Goal: Task Accomplishment & Management: Use online tool/utility

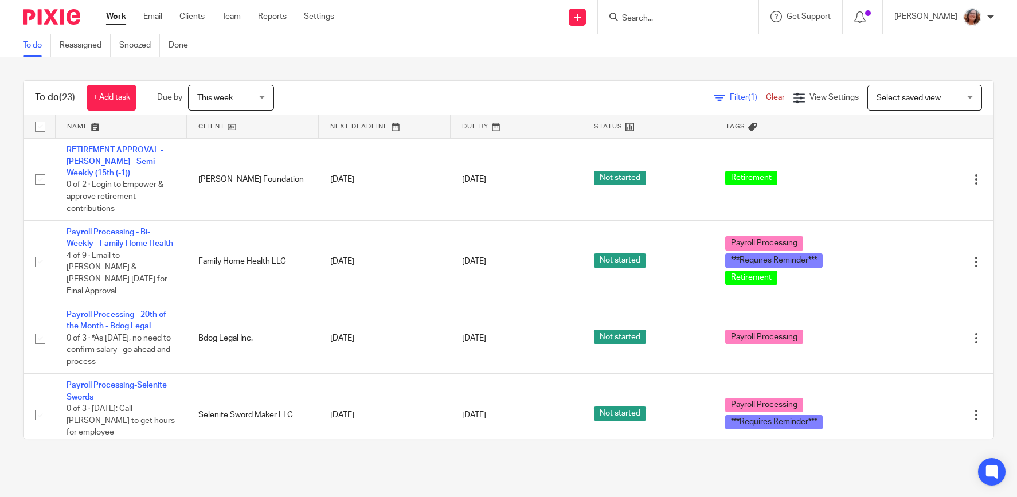
click at [215, 131] on link at bounding box center [252, 126] width 131 height 23
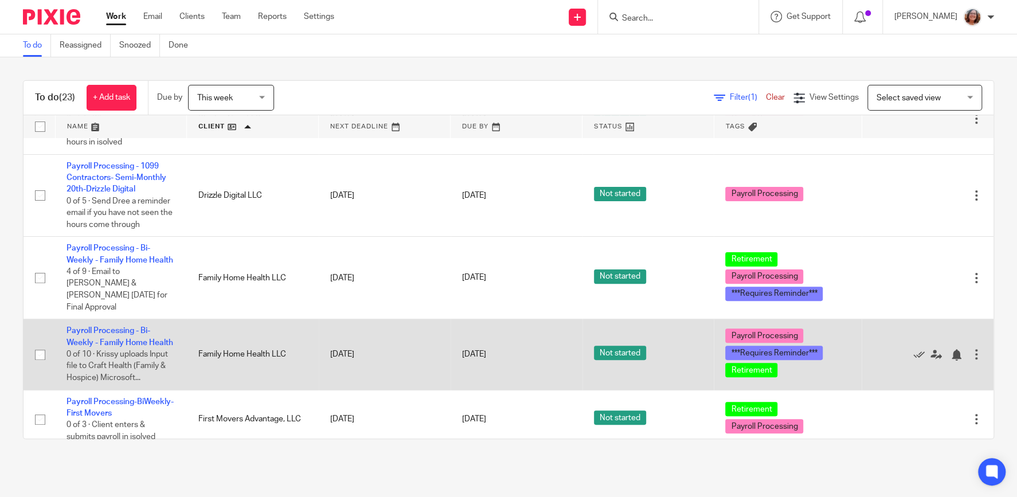
scroll to position [245, 0]
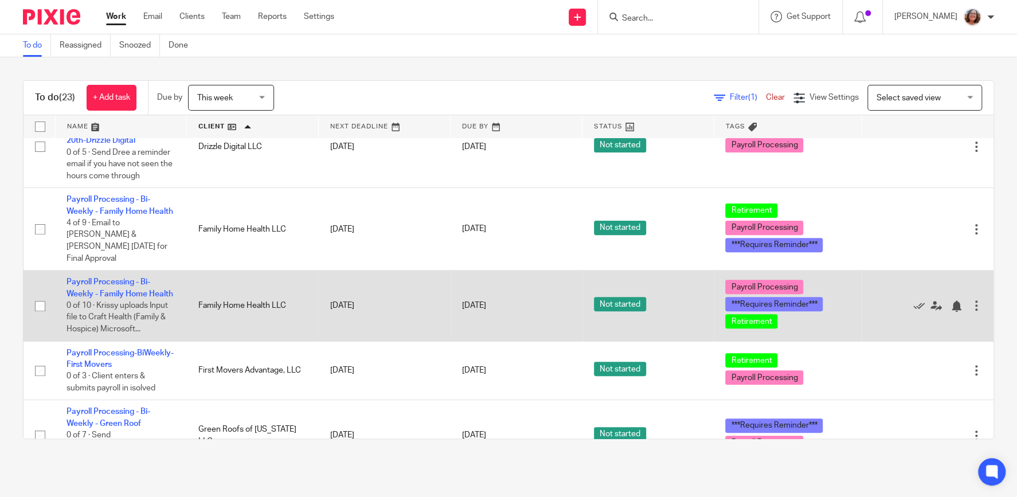
click at [976, 300] on div at bounding box center [976, 305] width 11 height 11
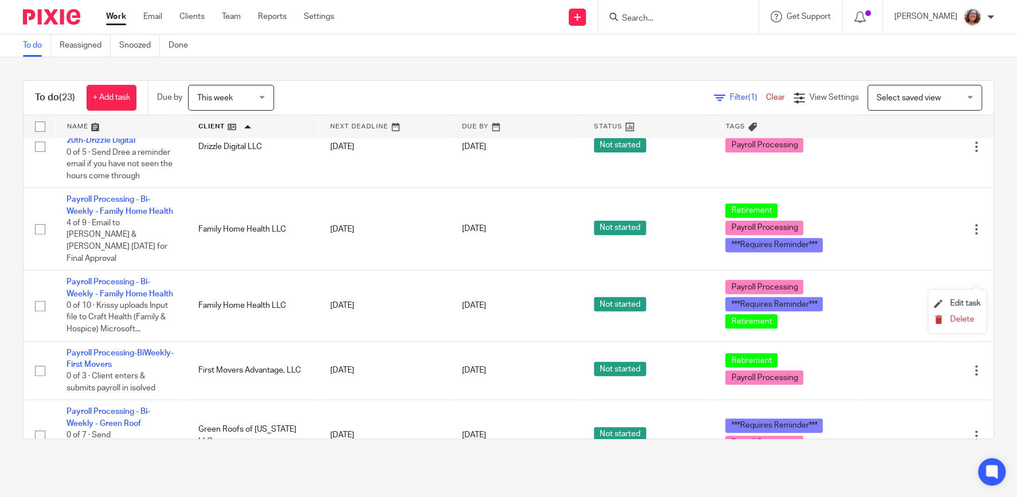
click at [959, 322] on span "Delete" at bounding box center [962, 319] width 24 height 8
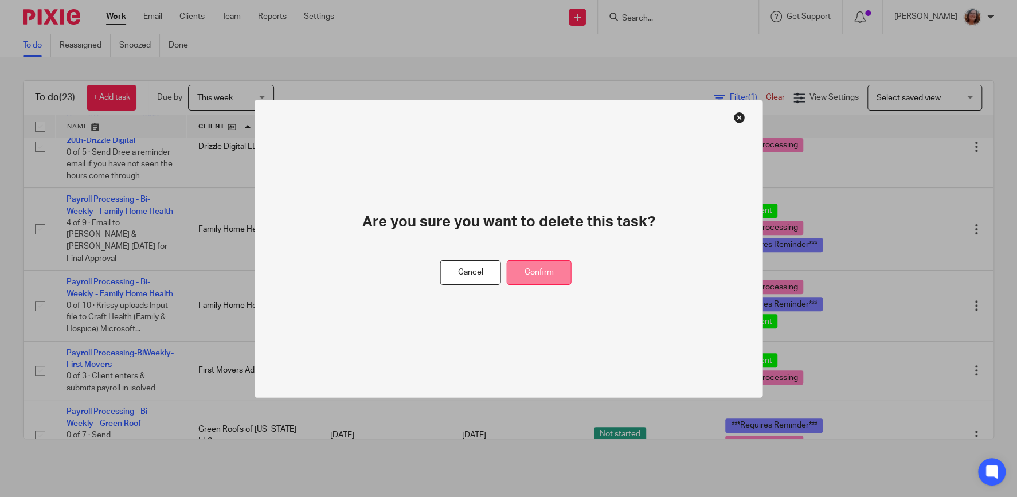
click at [544, 270] on button "Confirm" at bounding box center [539, 272] width 65 height 25
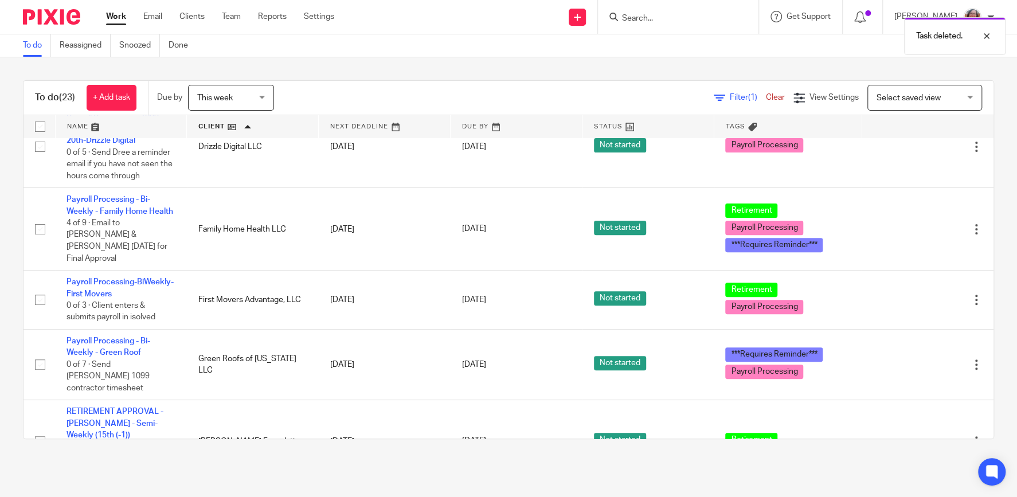
scroll to position [49, 0]
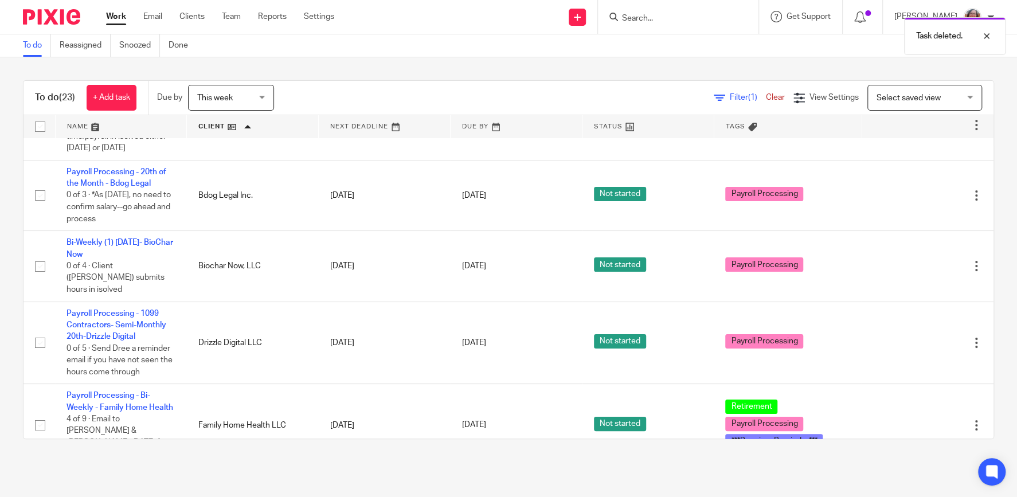
click at [968, 104] on div "Select saved view Select saved view" at bounding box center [925, 98] width 115 height 26
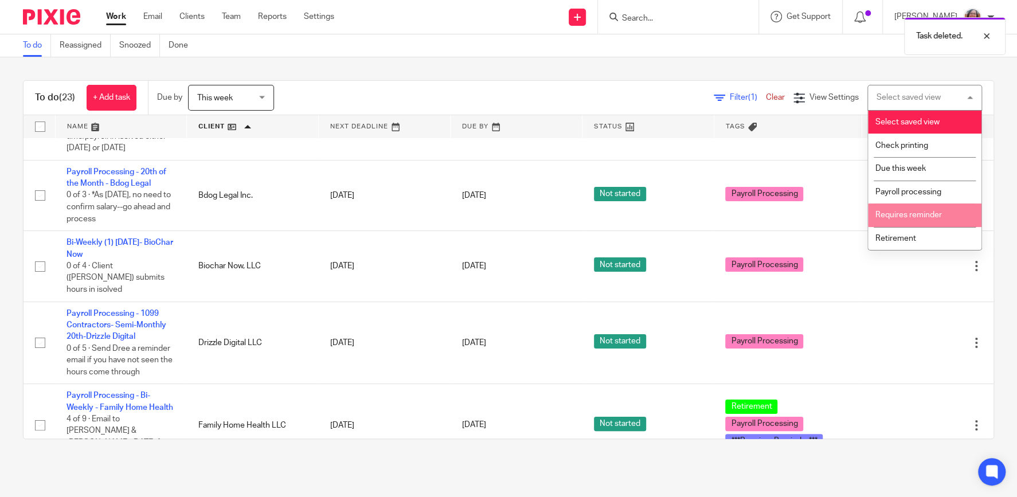
click at [935, 217] on span "Requires reminder" at bounding box center [909, 215] width 67 height 8
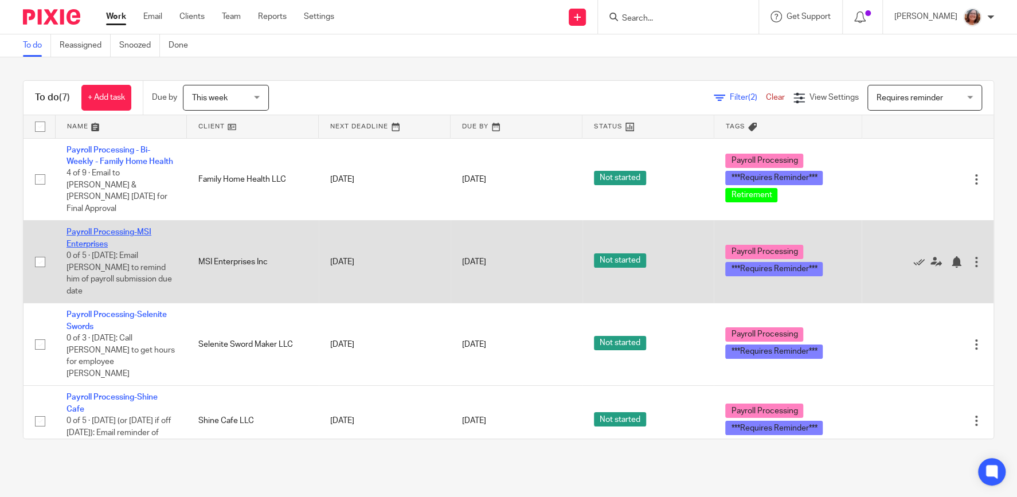
click at [120, 228] on link "Payroll Processing-MSI Enterprises" at bounding box center [109, 237] width 85 height 19
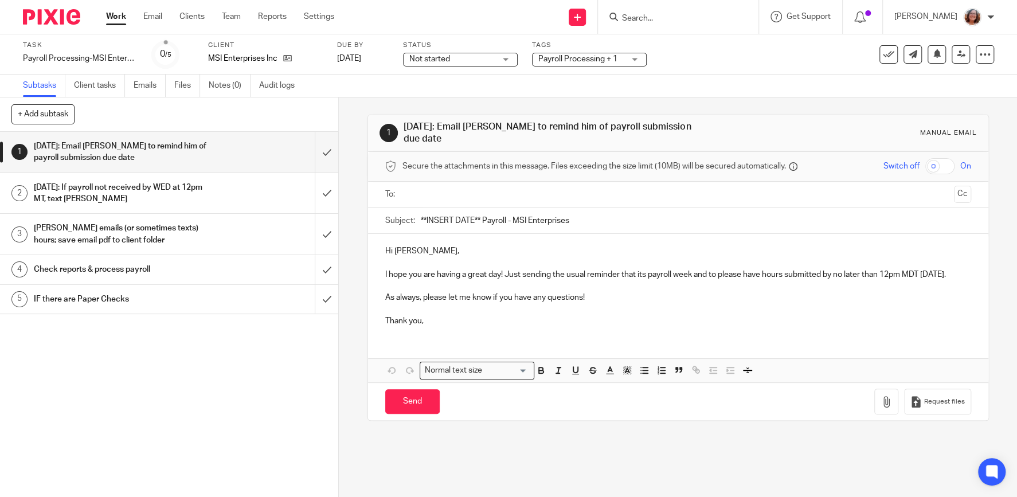
click at [448, 191] on input "text" at bounding box center [678, 194] width 543 height 13
drag, startPoint x: 481, startPoint y: 213, endPoint x: 406, endPoint y: 216, distance: 74.6
click at [421, 216] on input "**INSERT DATE** Payroll - MSI Enterprises" at bounding box center [696, 223] width 551 height 26
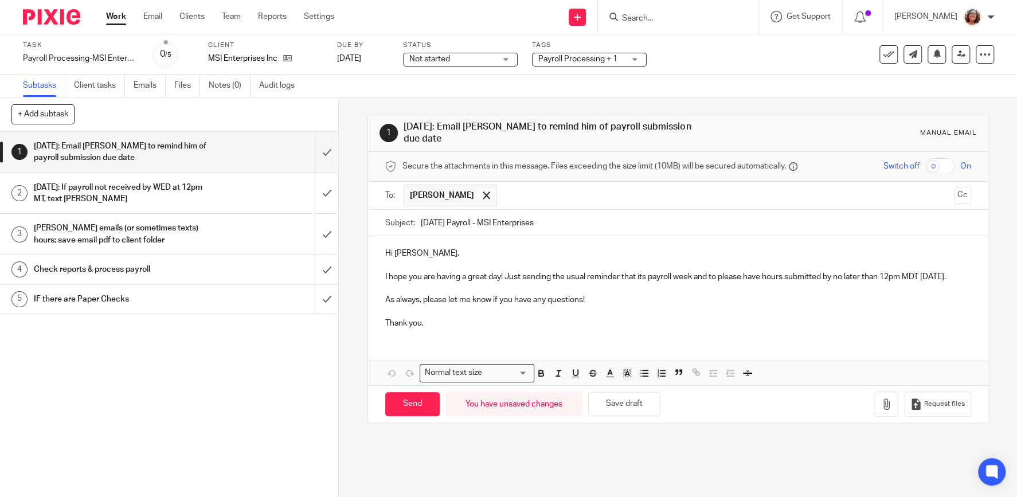
type input "9/19/25 Payroll - MSI Enterprises"
click at [385, 268] on div "Hi Matt, I hope you are having a great day! Just sending the usual reminder tha…" at bounding box center [678, 287] width 620 height 102
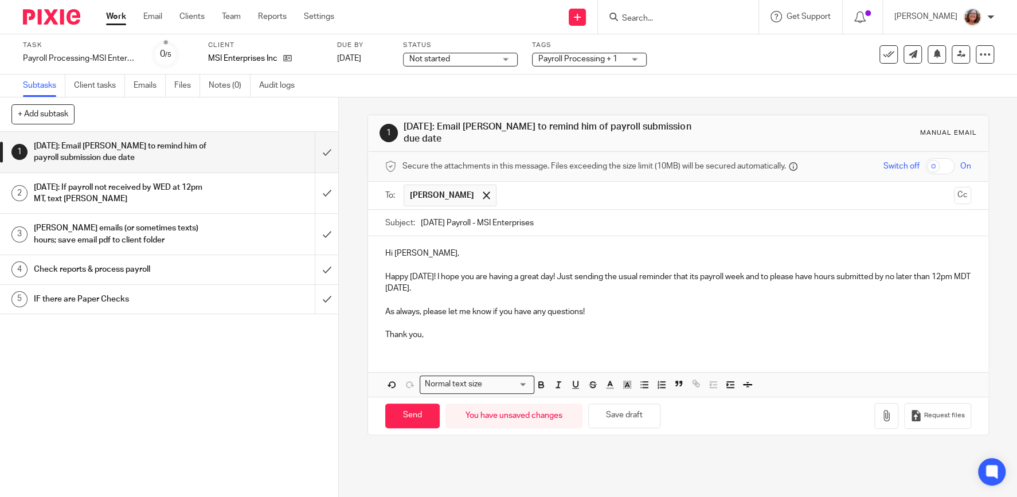
click at [460, 284] on p "Happy Monday! I hope you are having a great day! Just sending the usual reminde…" at bounding box center [678, 283] width 586 height 24
click at [409, 408] on input "Send" at bounding box center [412, 416] width 54 height 25
type input "Sent"
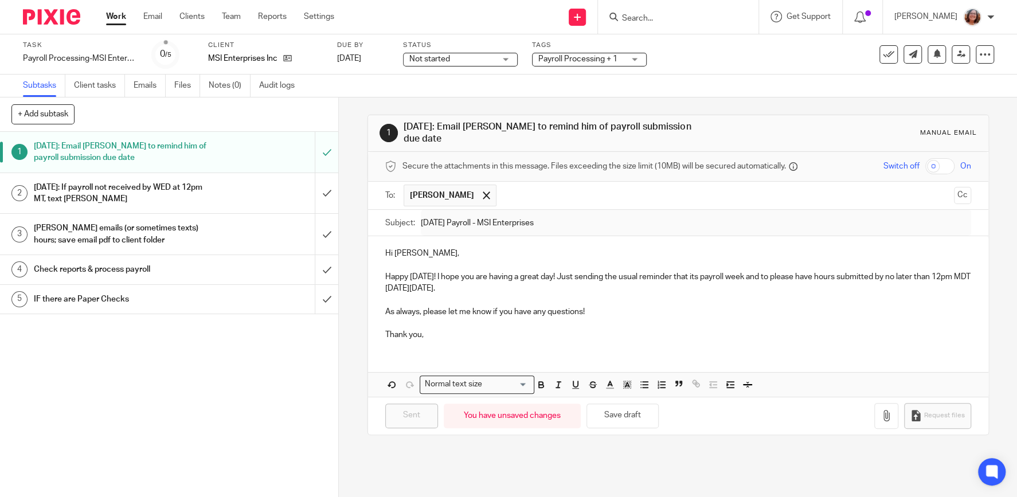
click at [115, 17] on link "Work" at bounding box center [116, 16] width 20 height 11
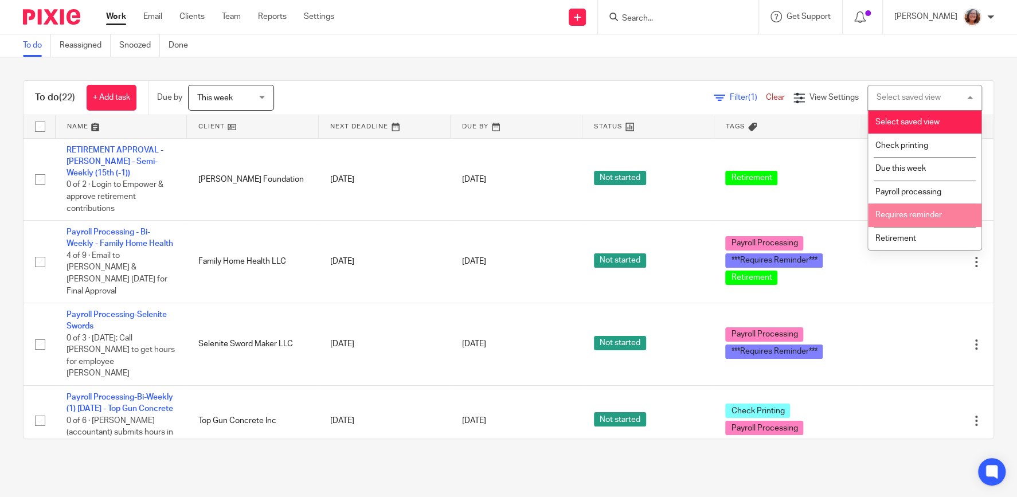
click at [918, 223] on li "Requires reminder" at bounding box center [925, 216] width 114 height 24
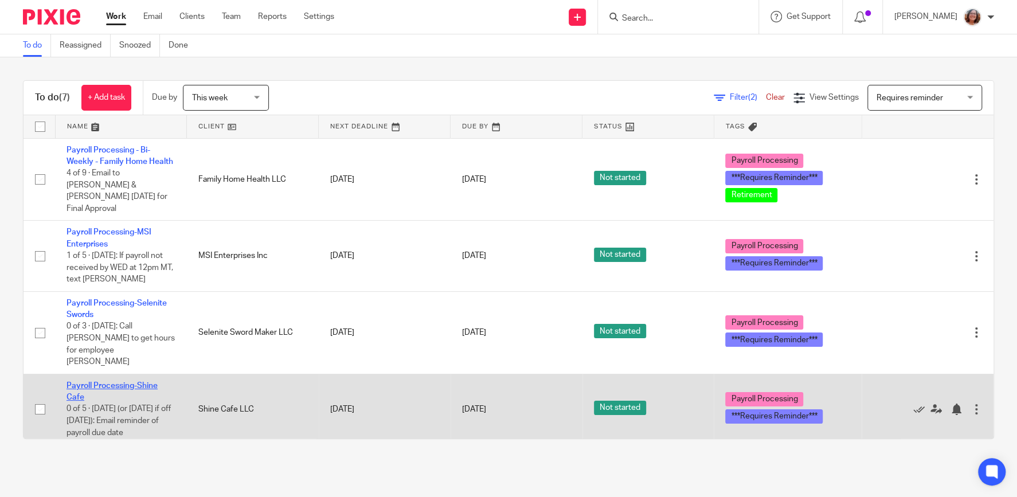
scroll to position [98, 0]
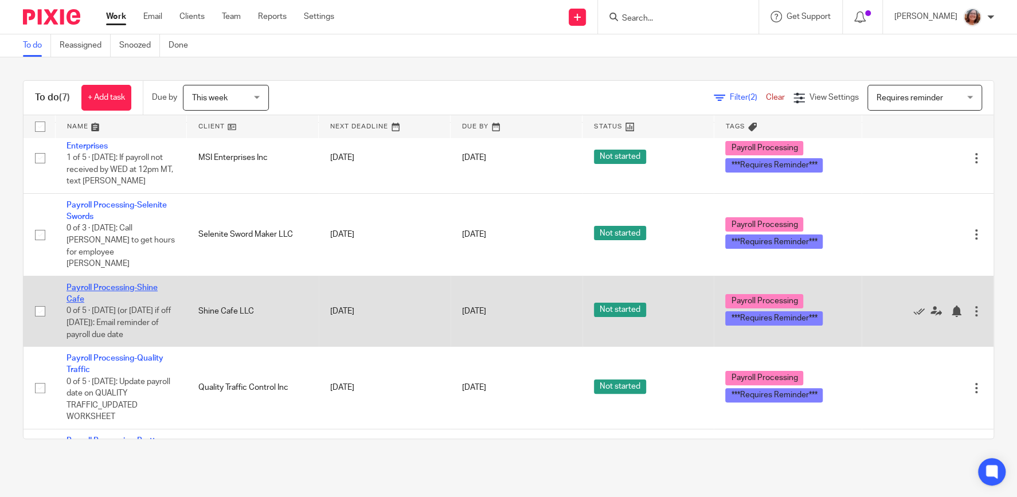
click at [99, 284] on link "Payroll Processing-Shine Cafe" at bounding box center [112, 293] width 91 height 19
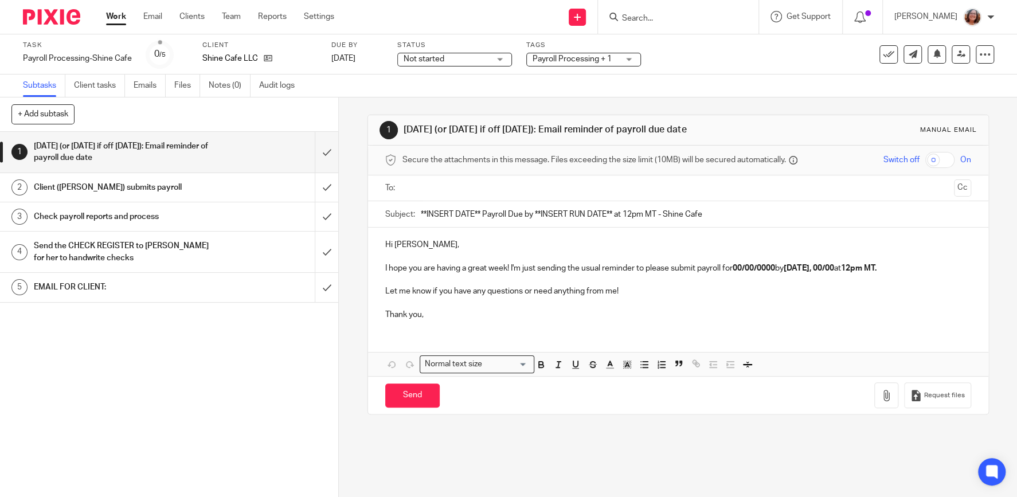
drag, startPoint x: 481, startPoint y: 217, endPoint x: 382, endPoint y: 218, distance: 98.1
click at [421, 218] on input "**INSERT DATE** Payroll Due by **INSERT RUN DATE** at 12pm MT - Shine Cafe" at bounding box center [696, 214] width 551 height 26
drag, startPoint x: 583, startPoint y: 218, endPoint x: 508, endPoint y: 221, distance: 75.2
click at [508, 221] on input "9/19/25 Payroll Due by **INSERT RUN DATE** at 12pm MT - Shine Cafe" at bounding box center [696, 214] width 551 height 26
type input "9/19/25 Payroll Due by *WED, 9/17 at 12pm MT - Shine Cafe"
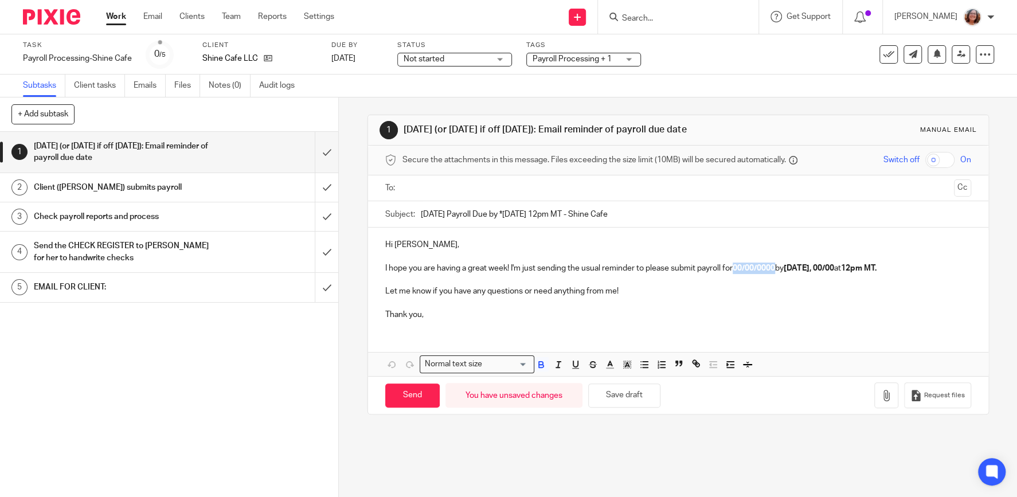
drag, startPoint x: 781, startPoint y: 271, endPoint x: 737, endPoint y: 275, distance: 44.3
click at [737, 274] on p "I hope you are having a great week! I'm just sending the usual reminder to plea…" at bounding box center [678, 268] width 586 height 11
drag, startPoint x: 766, startPoint y: 271, endPoint x: 737, endPoint y: 274, distance: 28.2
click at [737, 274] on p "I hope you are having a great week! I'm just sending the usual reminder to plea…" at bounding box center [678, 268] width 586 height 11
drag, startPoint x: 542, startPoint y: 371, endPoint x: 750, endPoint y: 310, distance: 216.3
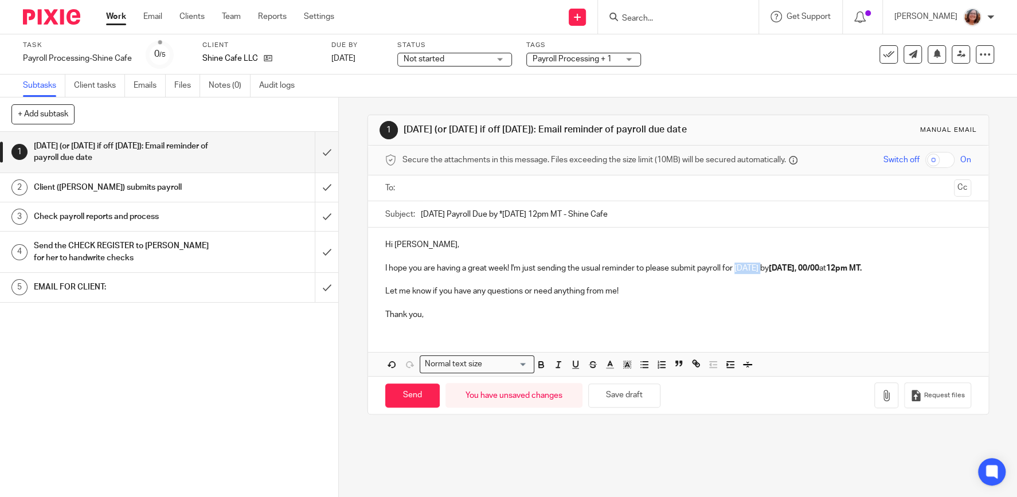
click at [544, 370] on icon "button" at bounding box center [541, 365] width 10 height 10
drag, startPoint x: 849, startPoint y: 272, endPoint x: 829, endPoint y: 275, distance: 20.2
click at [818, 272] on strong "Wednesday, 00/00" at bounding box center [792, 268] width 50 height 8
click at [456, 194] on input "text" at bounding box center [678, 188] width 543 height 13
drag, startPoint x: 430, startPoint y: 410, endPoint x: 240, endPoint y: 470, distance: 199.1
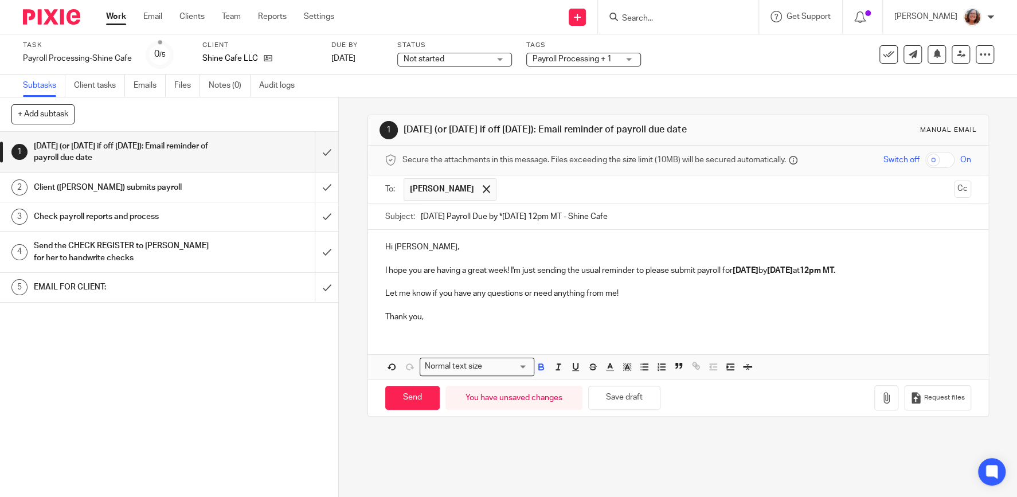
click at [429, 410] on input "Send" at bounding box center [412, 398] width 54 height 25
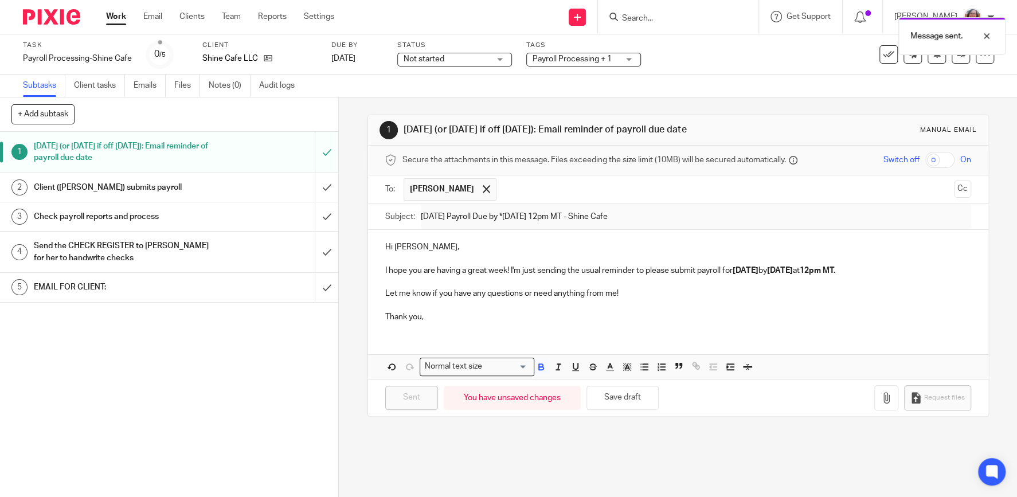
type input "Sent"
click at [110, 22] on link "Work" at bounding box center [116, 16] width 20 height 11
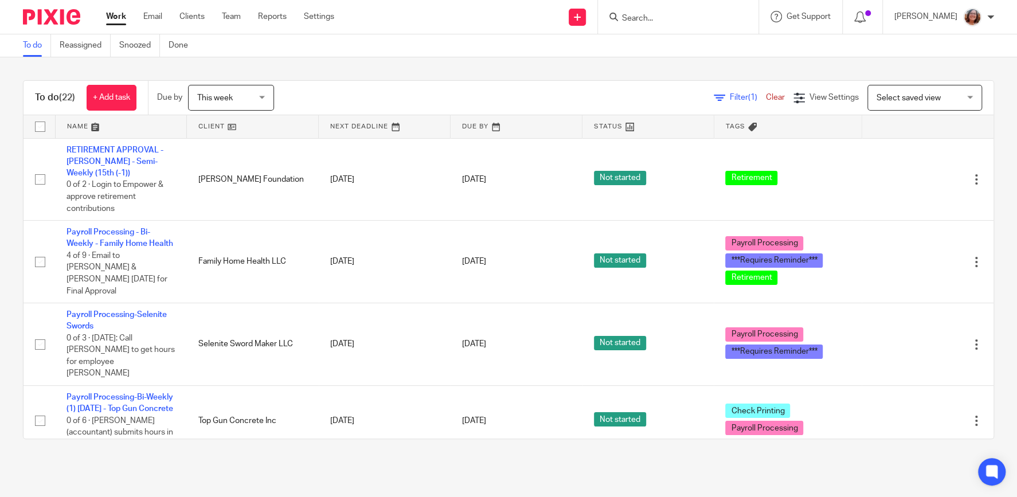
click at [932, 93] on span "Select saved view" at bounding box center [919, 97] width 84 height 24
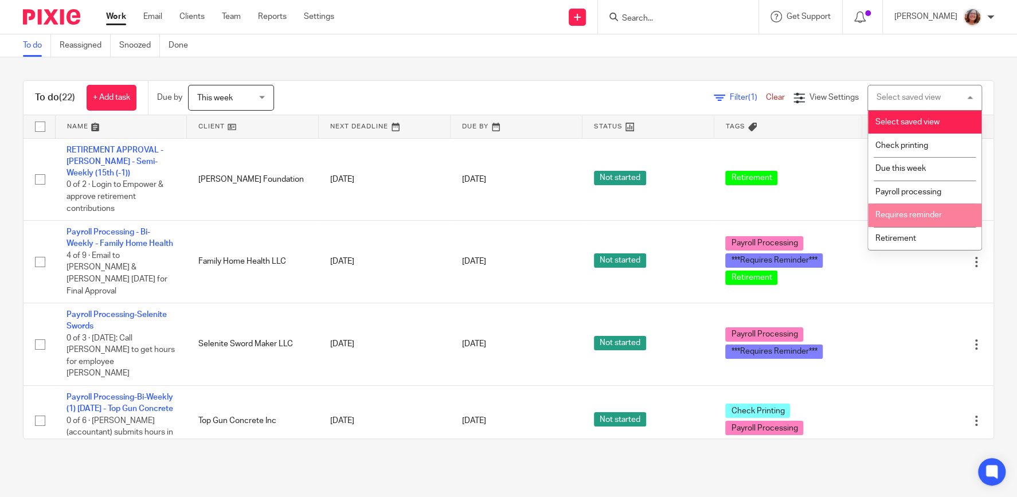
click at [919, 213] on span "Requires reminder" at bounding box center [909, 215] width 67 height 8
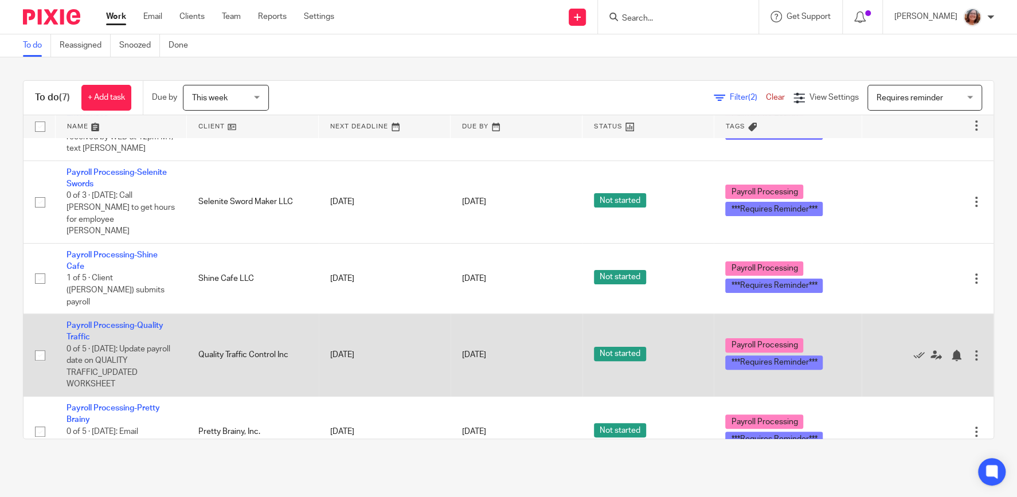
scroll to position [147, 0]
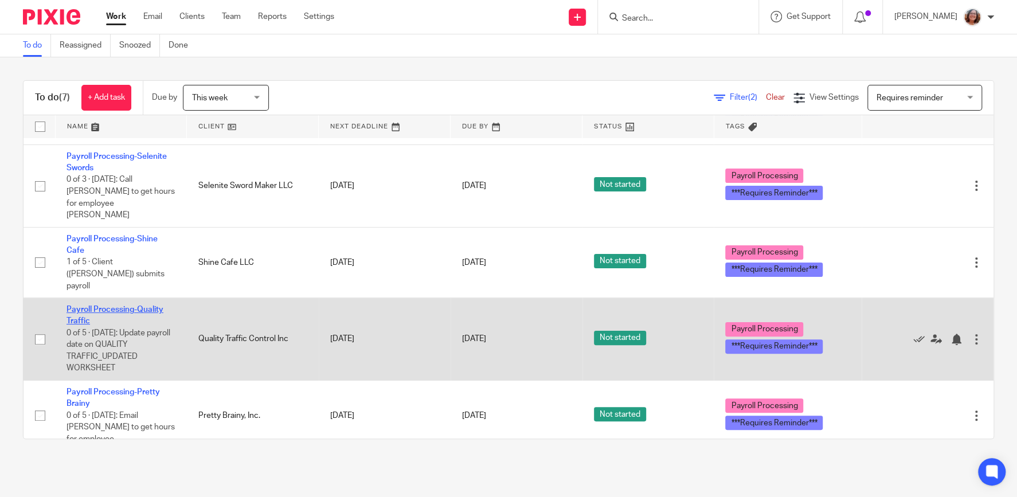
click at [121, 306] on link "Payroll Processing-Quality Traffic" at bounding box center [115, 315] width 97 height 19
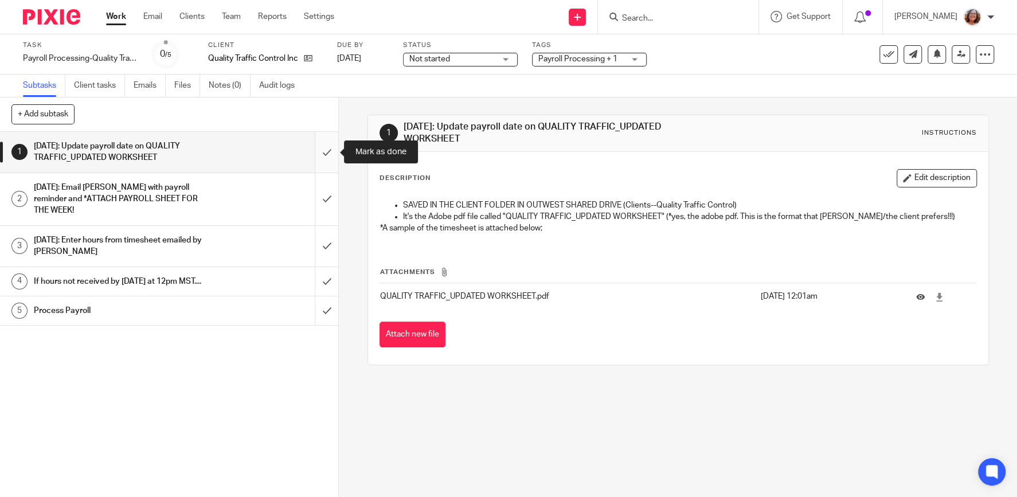
click at [321, 142] on input "submit" at bounding box center [169, 152] width 338 height 41
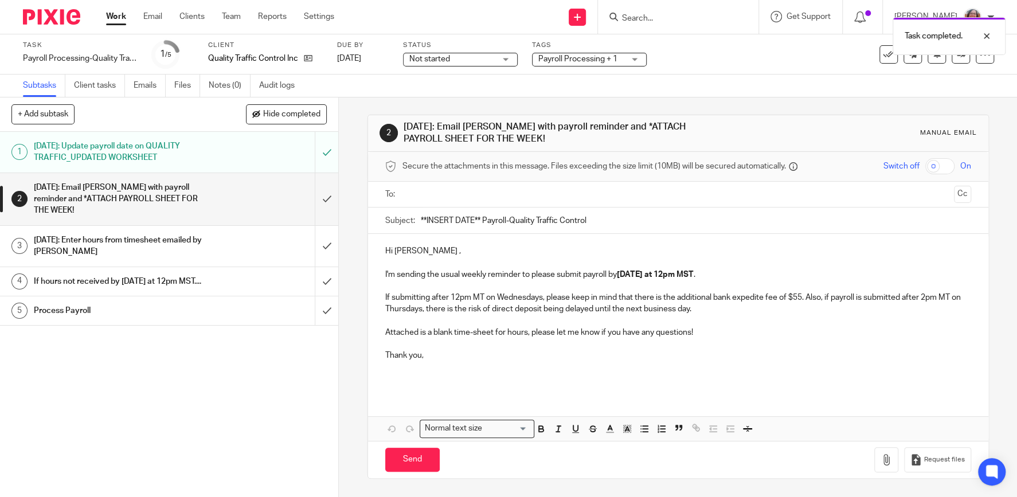
drag, startPoint x: 481, startPoint y: 216, endPoint x: 388, endPoint y: 220, distance: 93.0
click at [421, 220] on input "**INSERT DATE** Payroll-Quality Traffic Control" at bounding box center [696, 221] width 551 height 26
type input "[DATE] Payroll-Quality Traffic Control"
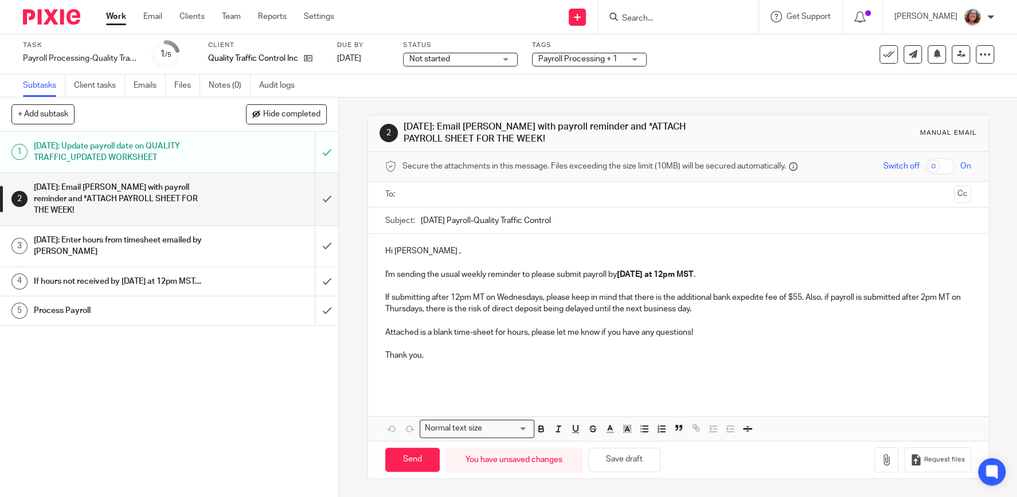
click at [455, 196] on input "text" at bounding box center [678, 194] width 543 height 13
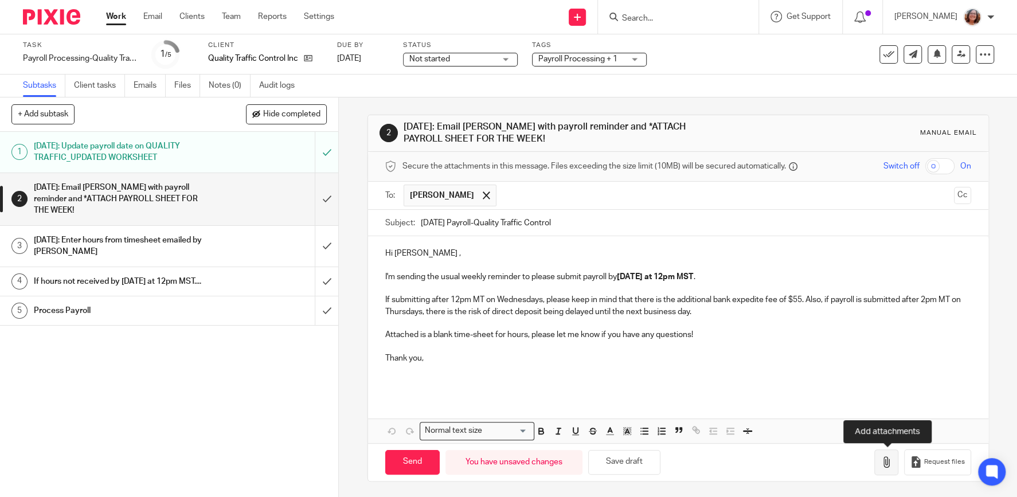
click at [886, 464] on icon "button" at bounding box center [886, 461] width 11 height 11
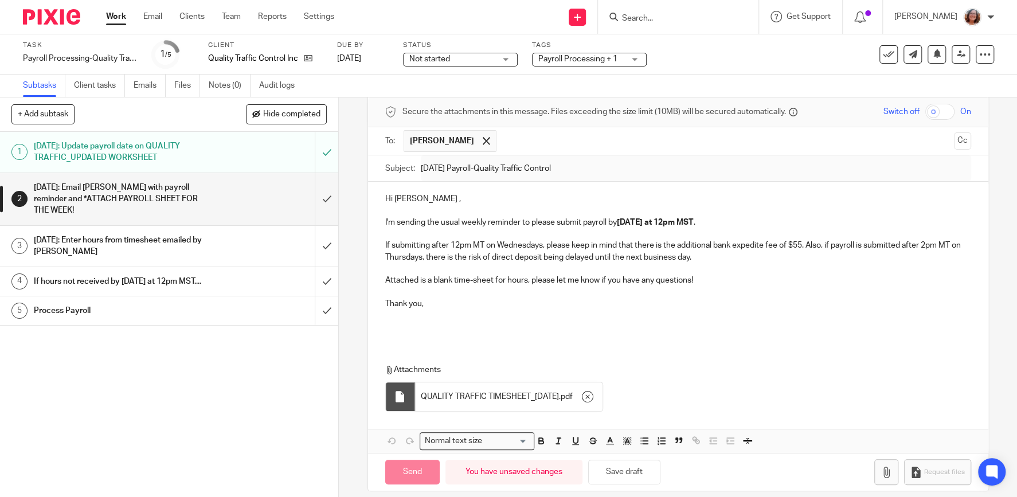
scroll to position [65, 0]
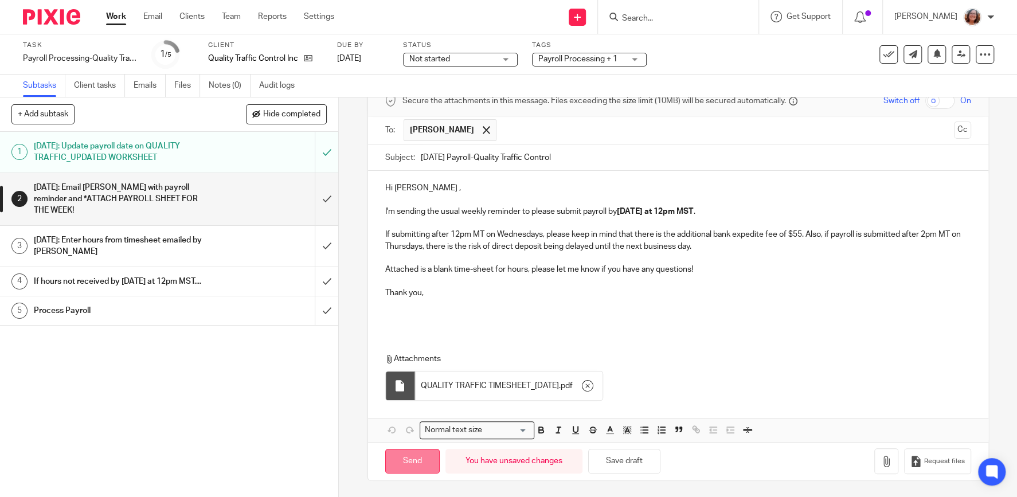
click at [415, 460] on input "Send" at bounding box center [412, 461] width 54 height 25
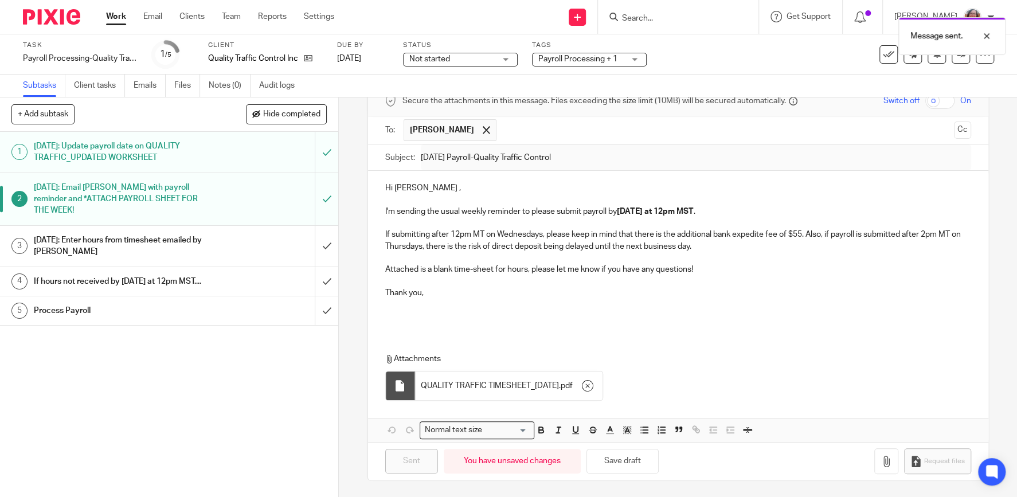
type input "Sent"
click at [116, 15] on link "Work" at bounding box center [116, 16] width 20 height 11
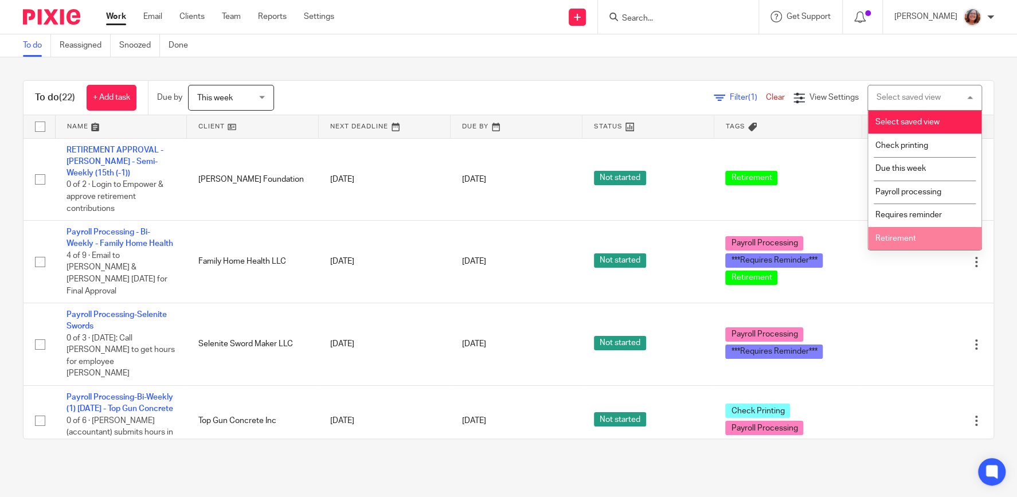
click at [914, 218] on span "Requires reminder" at bounding box center [909, 215] width 67 height 8
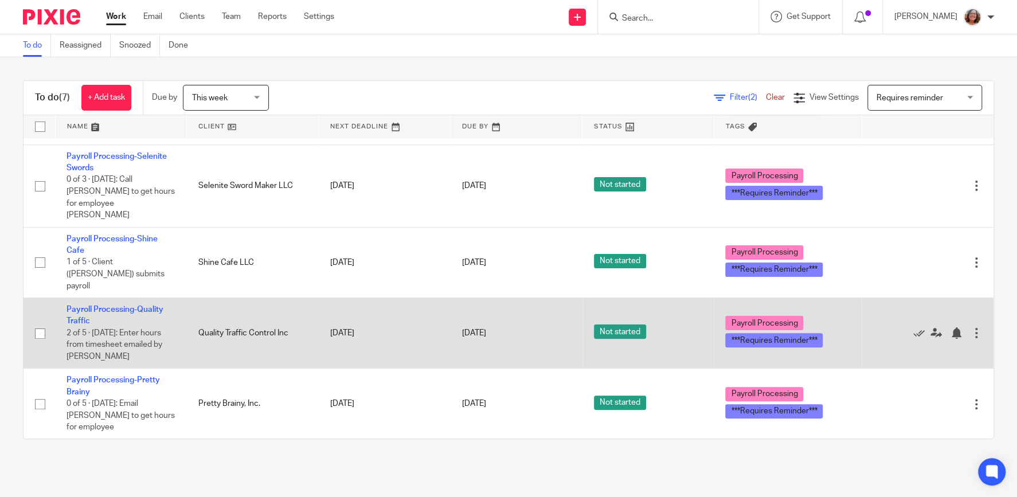
scroll to position [155, 0]
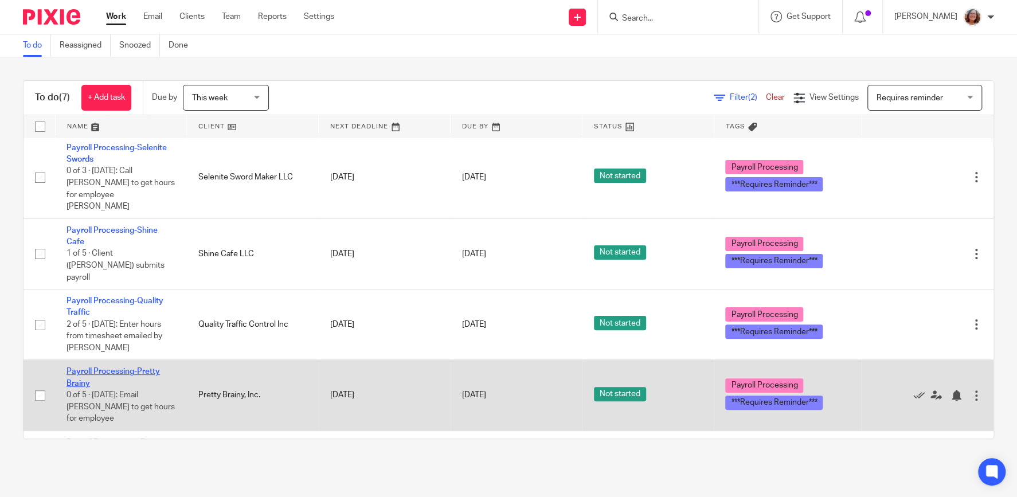
click at [95, 368] on link "Payroll Processing-Pretty Brainy" at bounding box center [113, 377] width 93 height 19
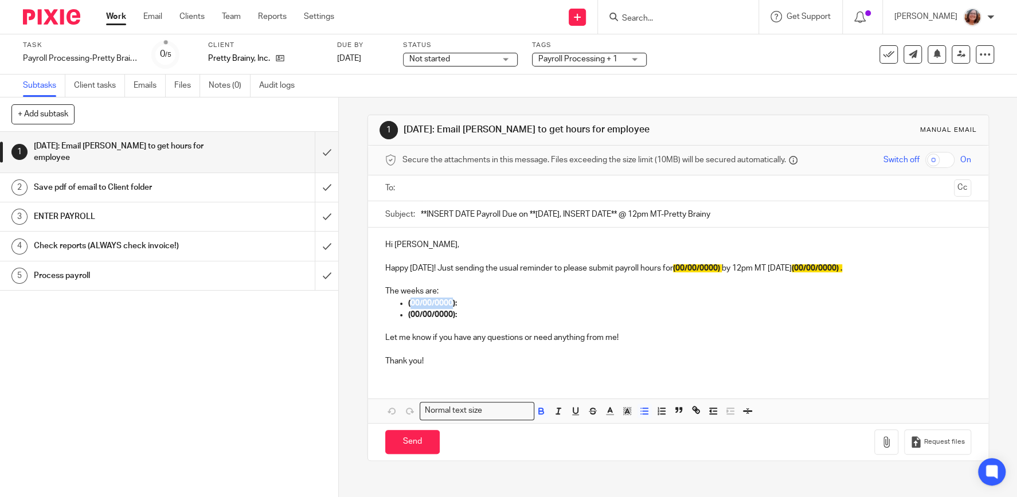
drag, startPoint x: 453, startPoint y: 301, endPoint x: 411, endPoint y: 303, distance: 41.9
click at [411, 303] on strong "(00/00/0000):" at bounding box center [432, 303] width 49 height 8
drag, startPoint x: 453, startPoint y: 311, endPoint x: 409, endPoint y: 315, distance: 43.8
click at [409, 315] on strong "(00/00/0000):" at bounding box center [432, 315] width 49 height 8
drag, startPoint x: 474, startPoint y: 213, endPoint x: 370, endPoint y: 217, distance: 104.4
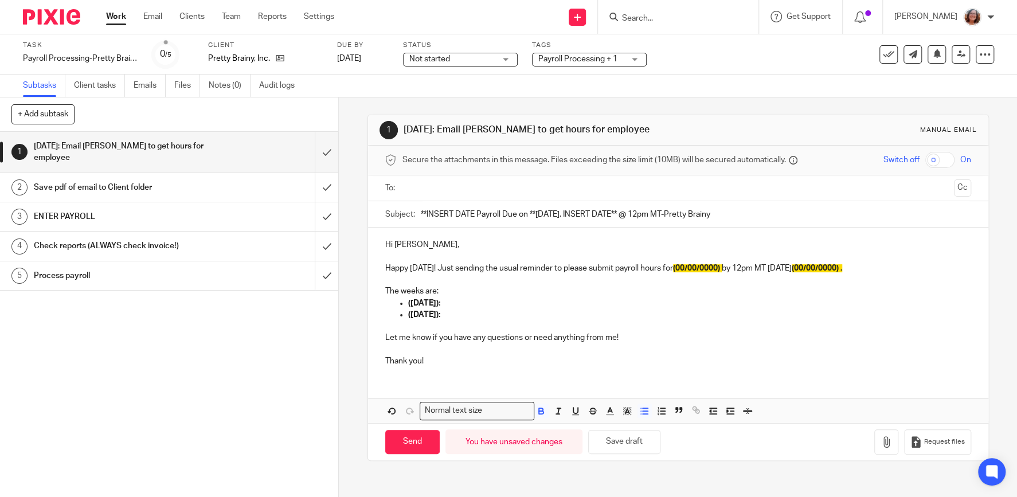
click at [421, 217] on input "**INSERT DATE Payroll Due on **Wednesday, INSERT DATE** @ 12pm MT-Pretty Brainy" at bounding box center [696, 214] width 551 height 26
drag, startPoint x: 605, startPoint y: 215, endPoint x: 556, endPoint y: 214, distance: 48.8
click at [556, 214] on input "9/19/25 Payroll Due on **Wednesday, INSERT DATE** @ 12pm MT-Pretty Brainy" at bounding box center [696, 214] width 551 height 26
type input "9/19/25 Payroll Due on **Wednesday, 9/17** @ 12pm MT-Pretty Brainy"
drag, startPoint x: 727, startPoint y: 265, endPoint x: 684, endPoint y: 268, distance: 43.1
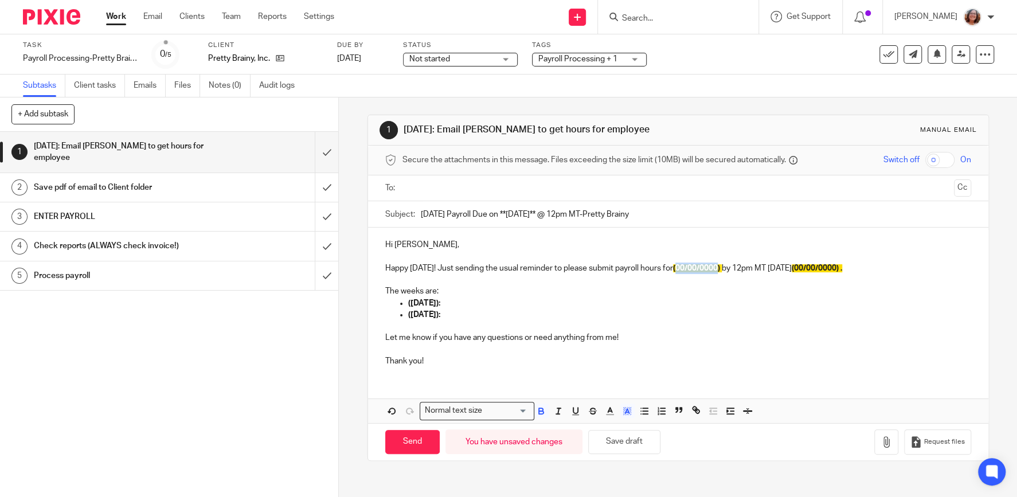
click at [684, 268] on span "(00/00/0000)" at bounding box center [696, 268] width 47 height 8
drag, startPoint x: 866, startPoint y: 267, endPoint x: 824, endPoint y: 271, distance: 42.0
click at [824, 271] on span "(00/00/0000) ." at bounding box center [800, 268] width 50 height 8
click at [444, 182] on input "text" at bounding box center [678, 188] width 543 height 13
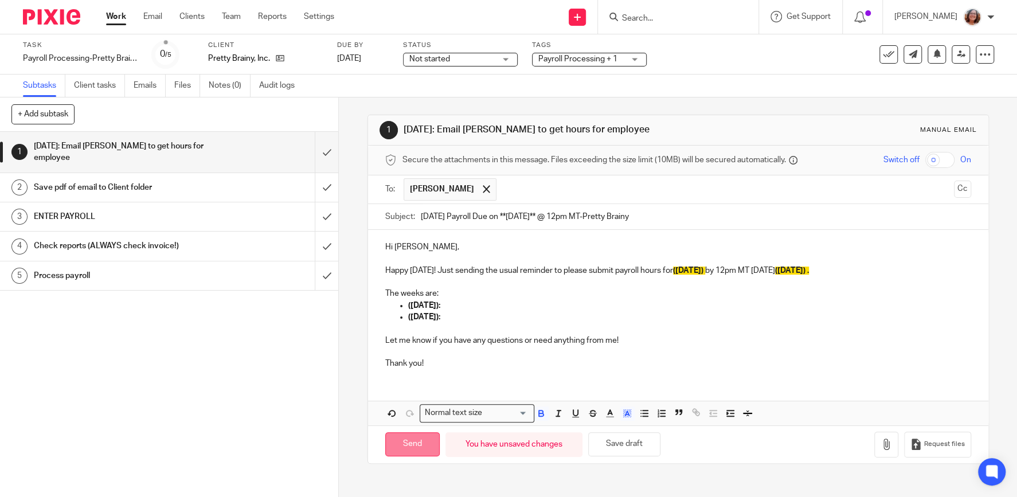
click at [427, 447] on input "Send" at bounding box center [412, 444] width 54 height 25
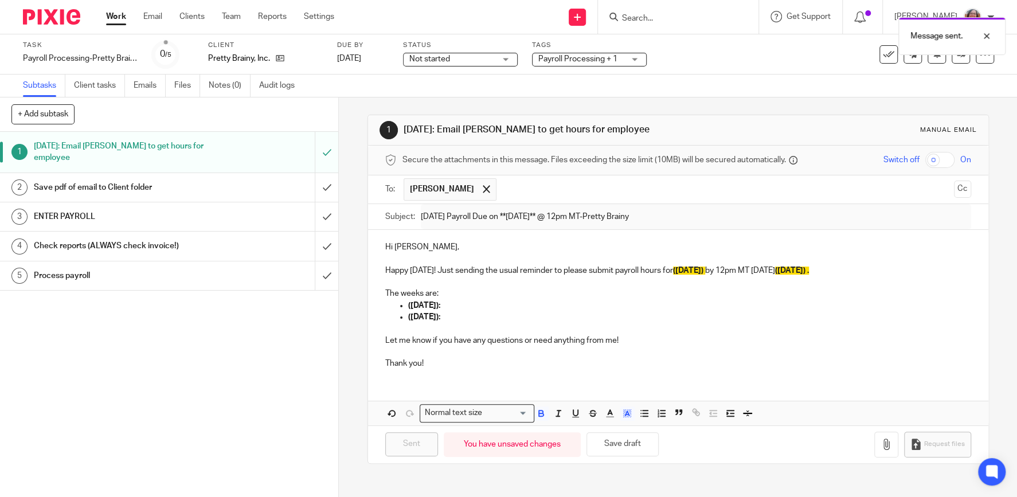
type input "Sent"
click at [119, 19] on link "Work" at bounding box center [116, 16] width 20 height 11
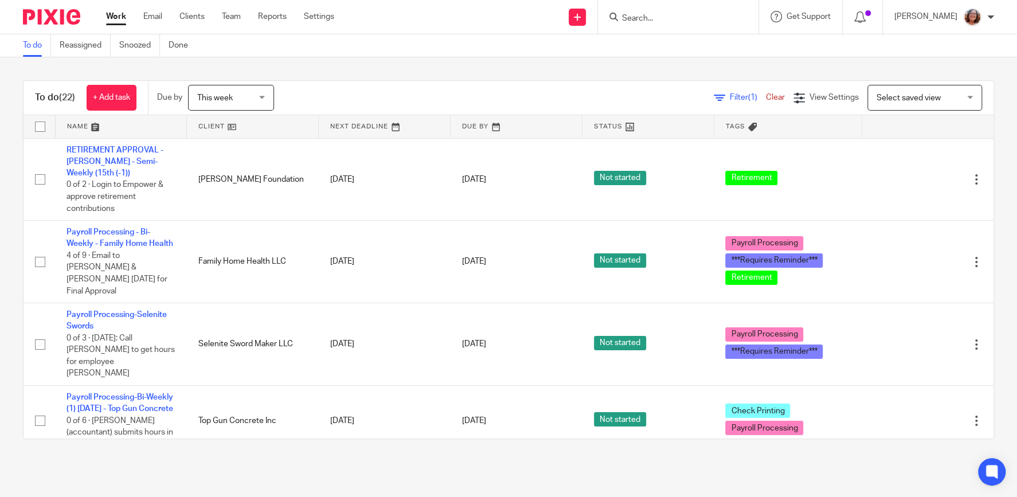
click at [918, 102] on span "Select saved view" at bounding box center [909, 98] width 64 height 8
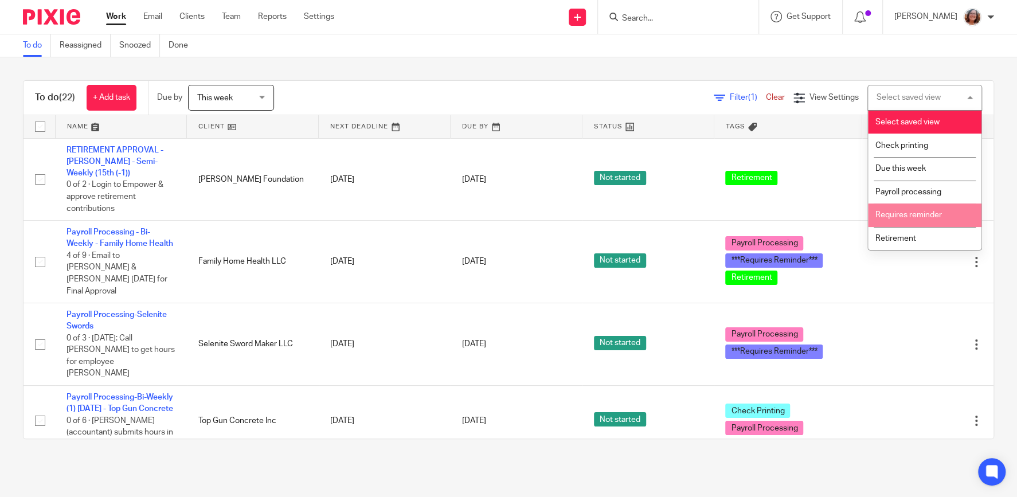
click at [924, 210] on li "Requires reminder" at bounding box center [925, 216] width 114 height 24
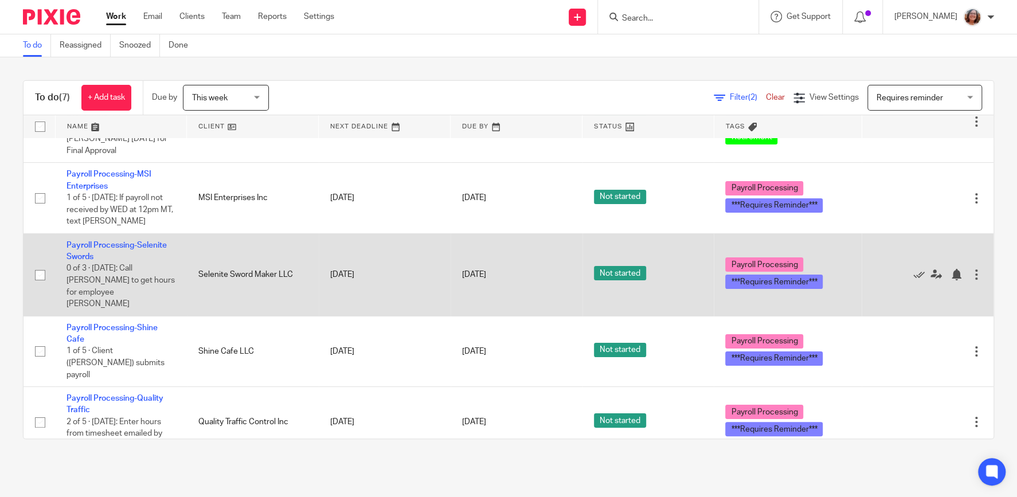
scroll to position [155, 0]
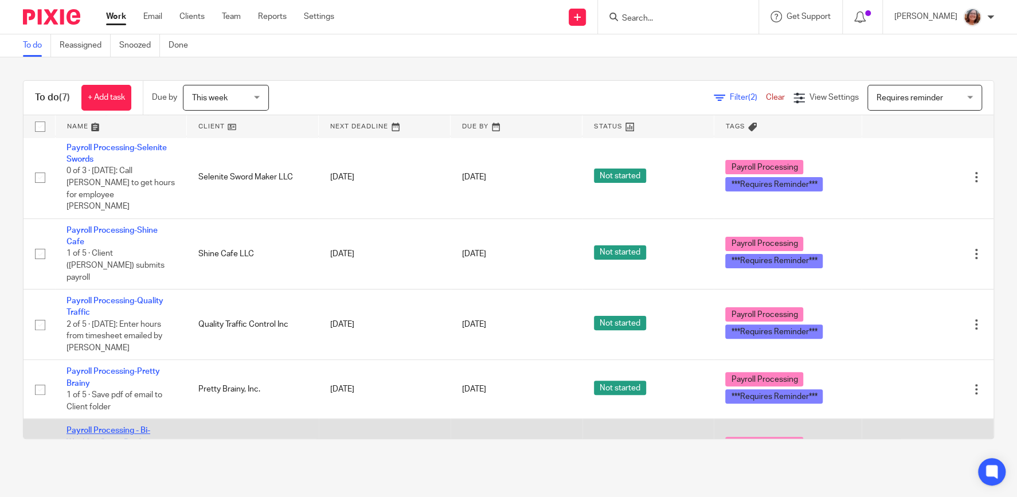
click at [130, 427] on link "Payroll Processing - Bi-Weekly - Green Roof" at bounding box center [109, 436] width 84 height 19
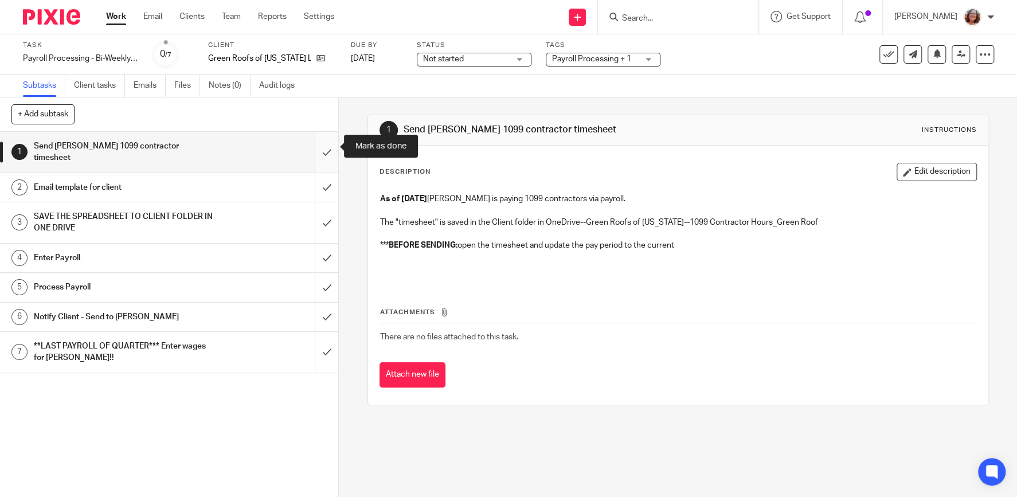
click at [328, 143] on input "submit" at bounding box center [169, 152] width 338 height 41
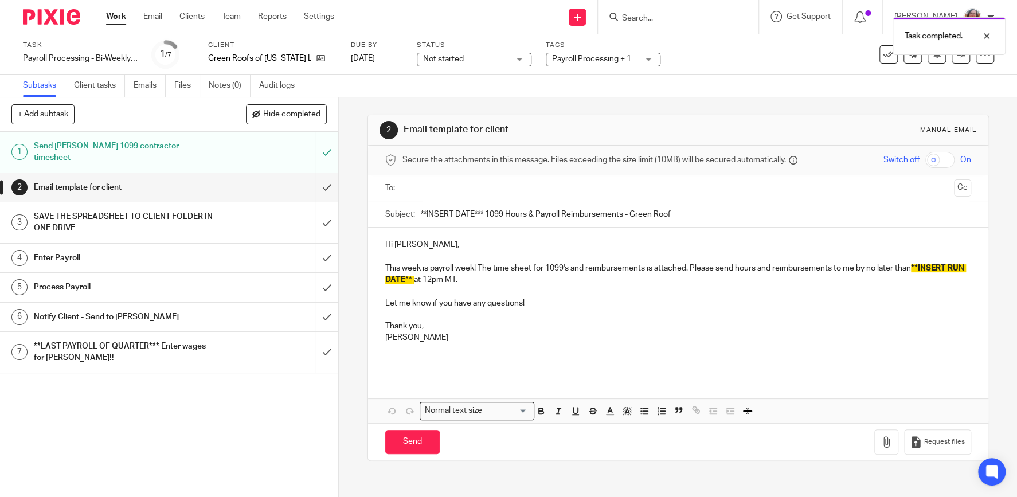
drag, startPoint x: 484, startPoint y: 210, endPoint x: 393, endPoint y: 215, distance: 90.7
click at [421, 215] on input "**INSERT DATE*** 1099 Hours & Payroll Reimbursements - Green Roof" at bounding box center [696, 214] width 551 height 26
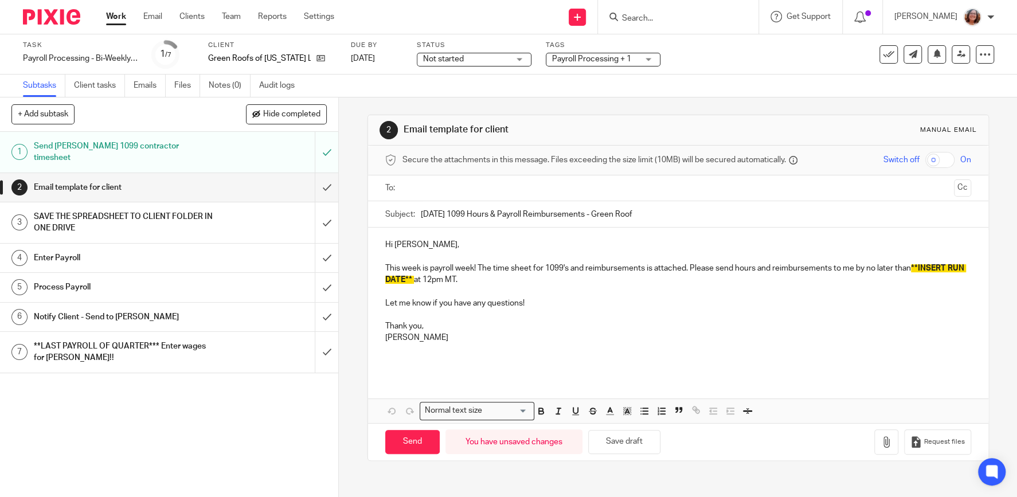
type input "[DATE] 1099 Hours & Payroll Reimbursements - Green Roof"
drag, startPoint x: 411, startPoint y: 278, endPoint x: 924, endPoint y: 267, distance: 512.8
click at [924, 267] on span "**INSERT RUN DATE**" at bounding box center [675, 273] width 581 height 19
click at [386, 267] on p "This week is payroll week! The time sheet for 1099's and reimbursements is atta…" at bounding box center [678, 268] width 586 height 35
click at [889, 441] on icon "button" at bounding box center [886, 441] width 11 height 11
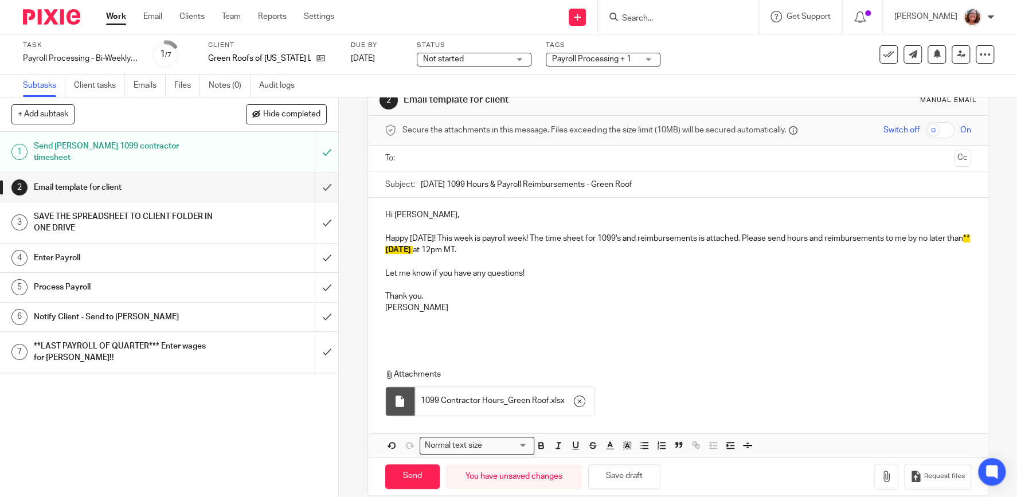
scroll to position [45, 0]
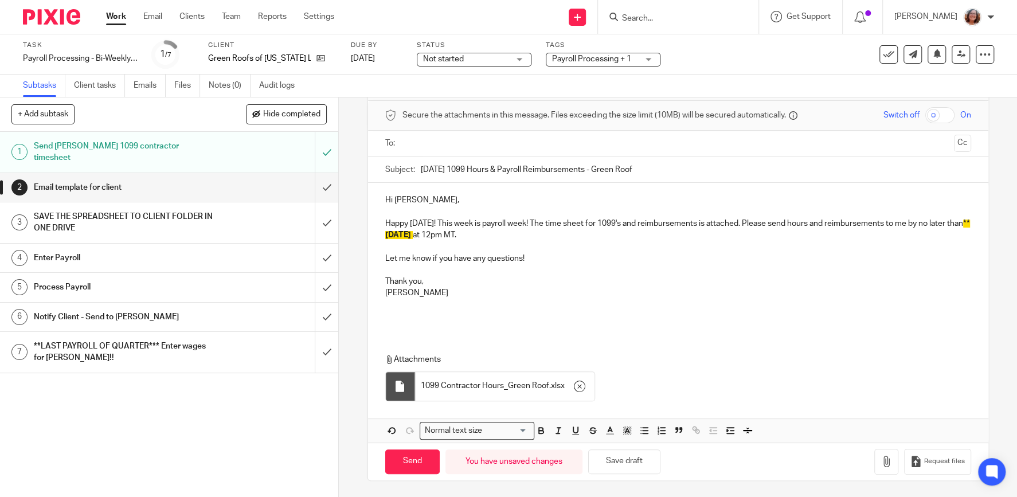
click at [463, 151] on ul at bounding box center [679, 143] width 551 height 19
click at [455, 137] on input "text" at bounding box center [678, 143] width 543 height 13
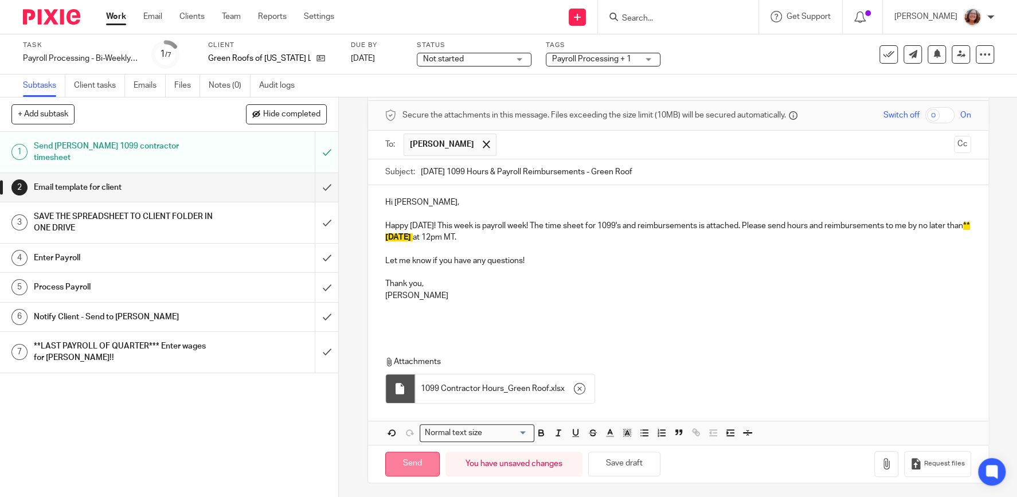
click at [414, 464] on input "Send" at bounding box center [412, 464] width 54 height 25
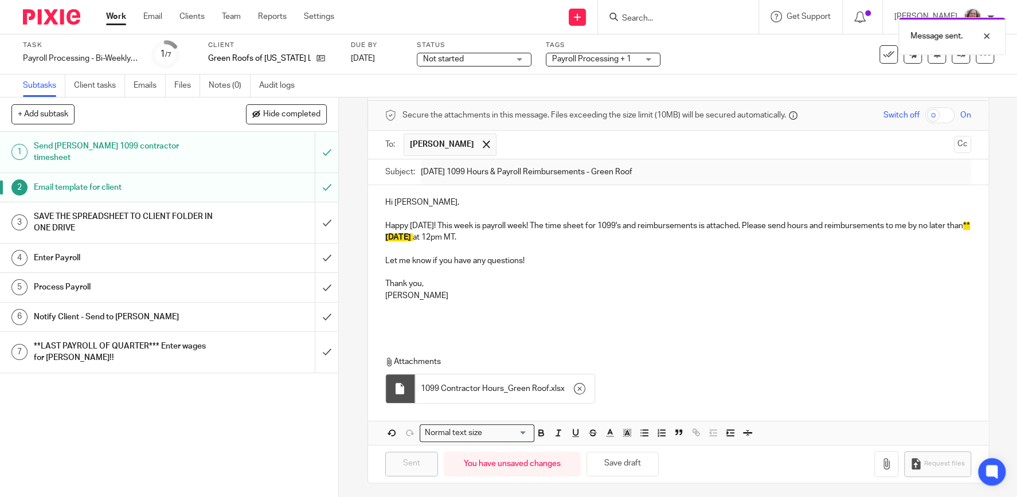
type input "Sent"
click at [118, 18] on link "Work" at bounding box center [116, 16] width 20 height 11
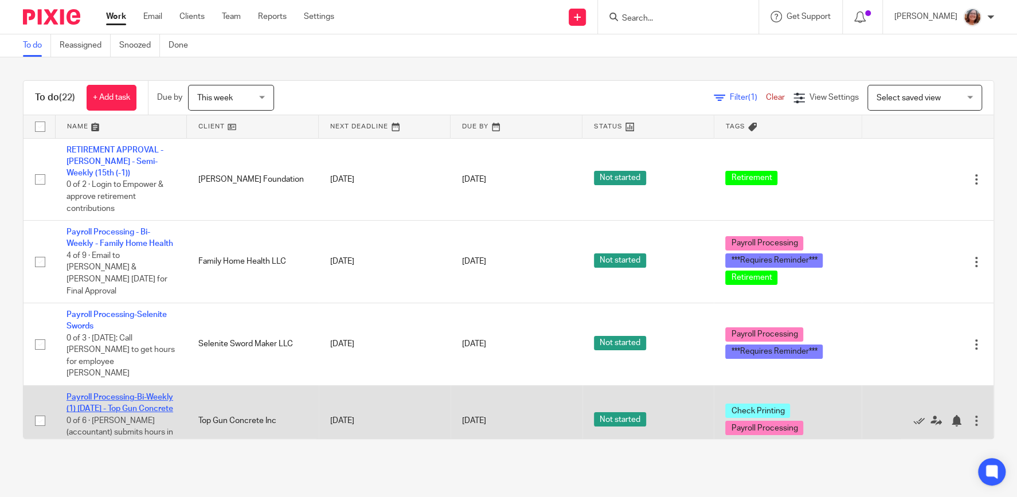
click at [111, 393] on link "Payroll Processing-Bi-Weekly (1) [DATE] - Top Gun Concrete" at bounding box center [120, 402] width 107 height 19
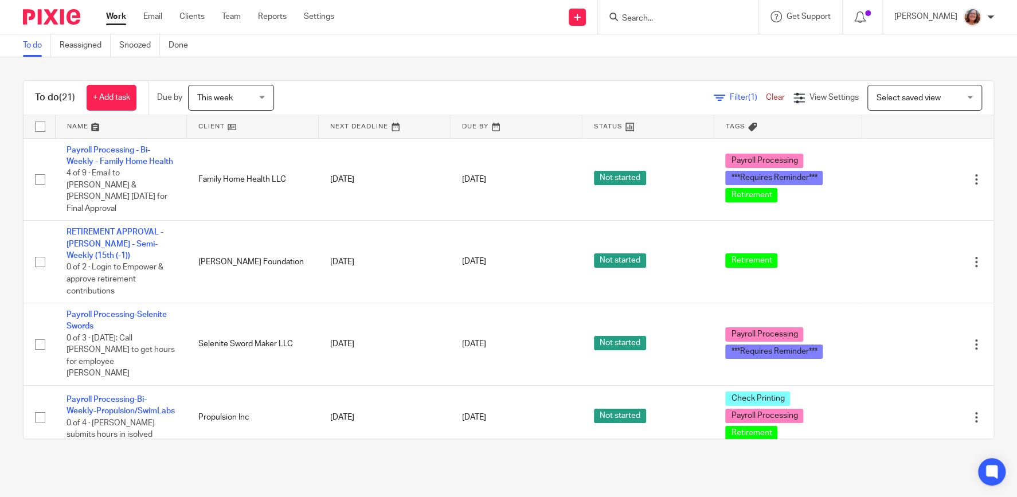
click at [204, 124] on link at bounding box center [252, 126] width 131 height 23
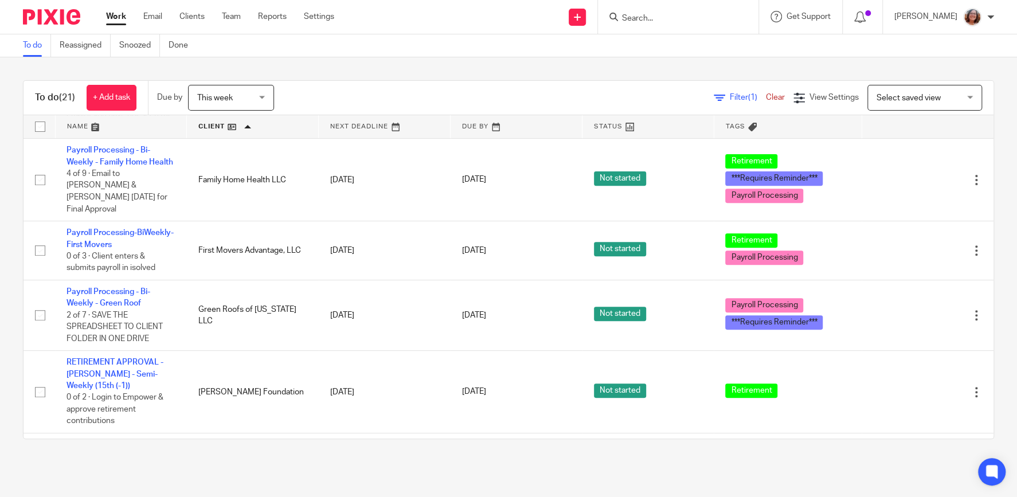
scroll to position [343, 0]
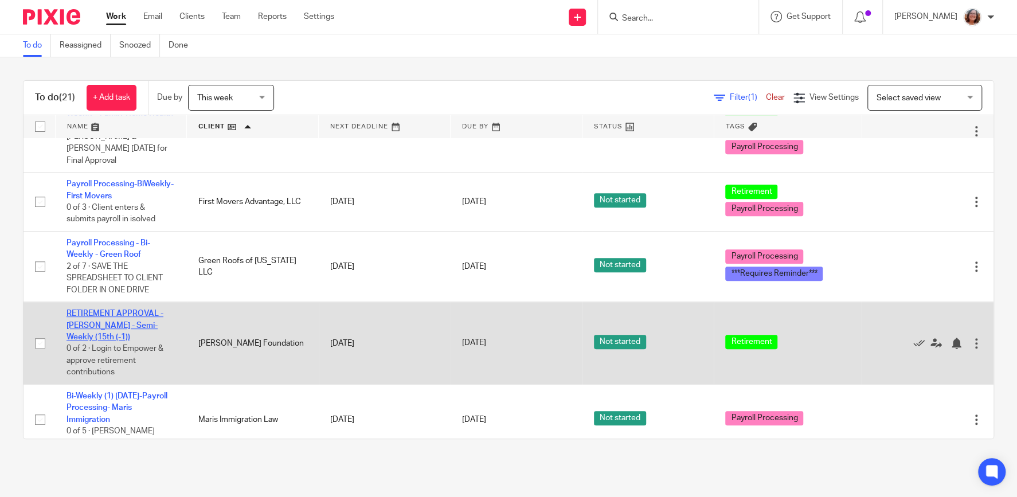
click at [139, 310] on link "RETIREMENT APPROVAL - [PERSON_NAME] - Semi-Weekly (15th (-1))" at bounding box center [115, 326] width 97 height 32
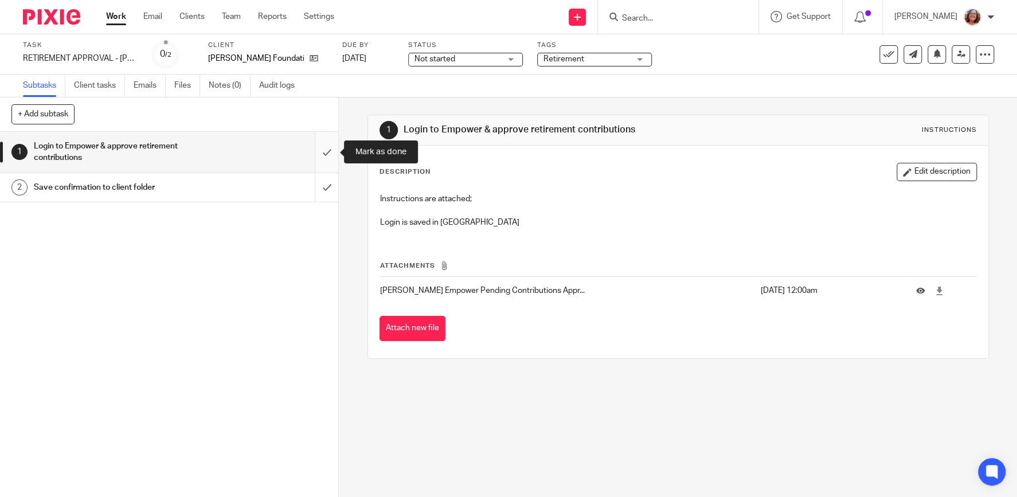
click at [327, 151] on input "submit" at bounding box center [169, 152] width 338 height 41
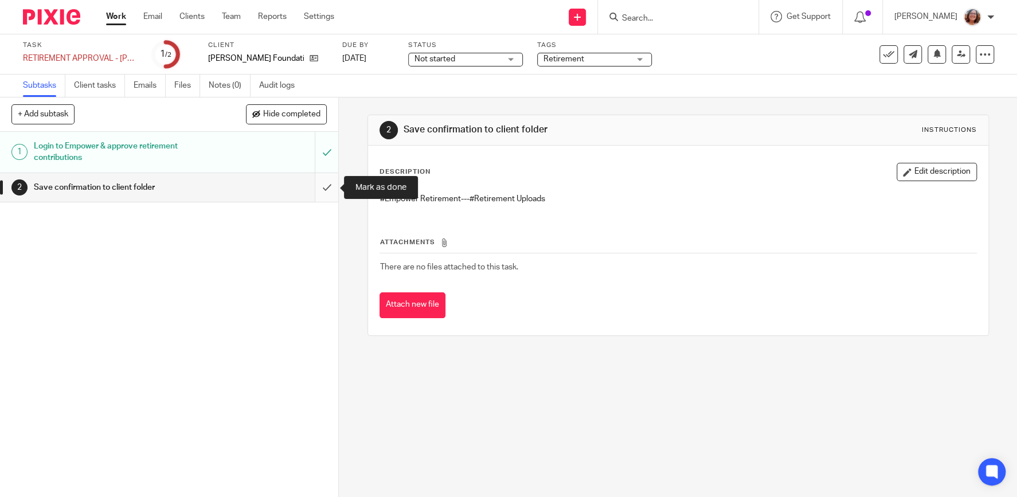
click at [331, 188] on input "submit" at bounding box center [169, 187] width 338 height 29
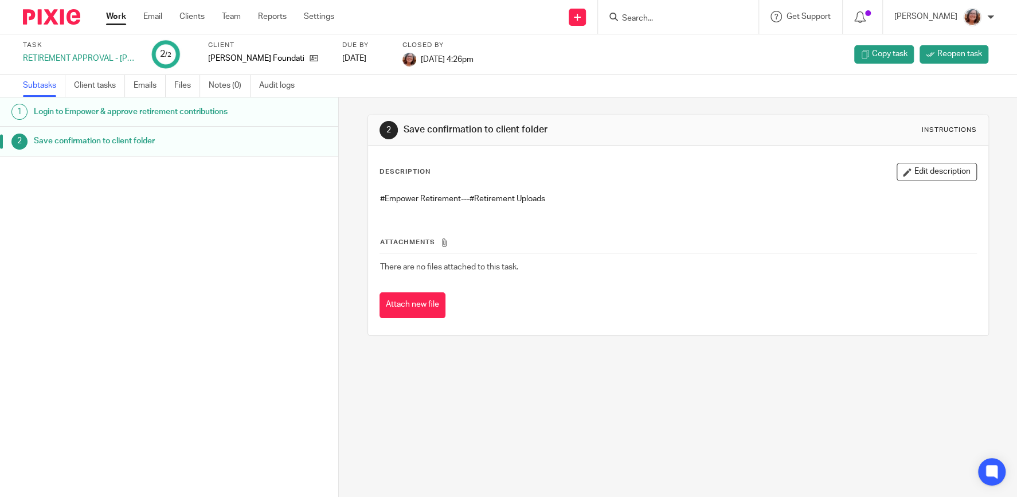
click at [109, 20] on link "Work" at bounding box center [116, 16] width 20 height 11
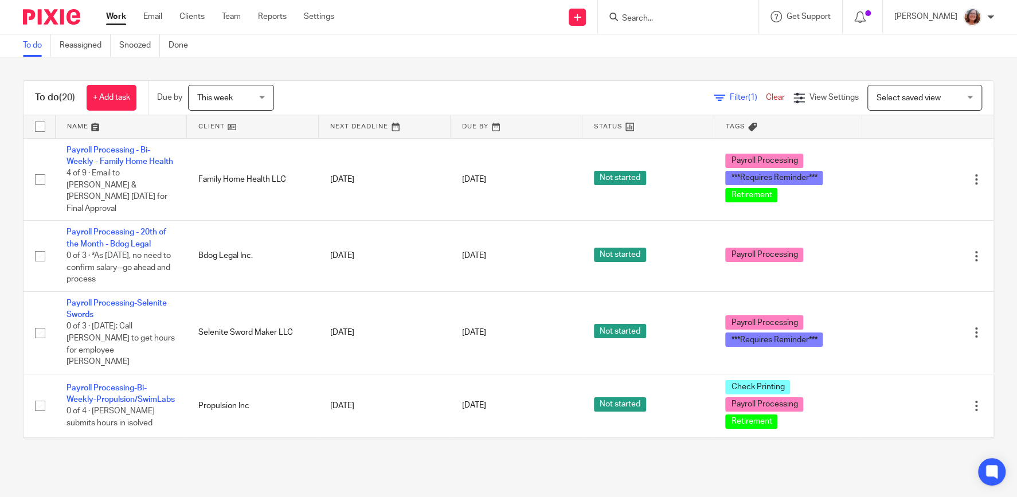
click at [208, 126] on link at bounding box center [252, 126] width 131 height 23
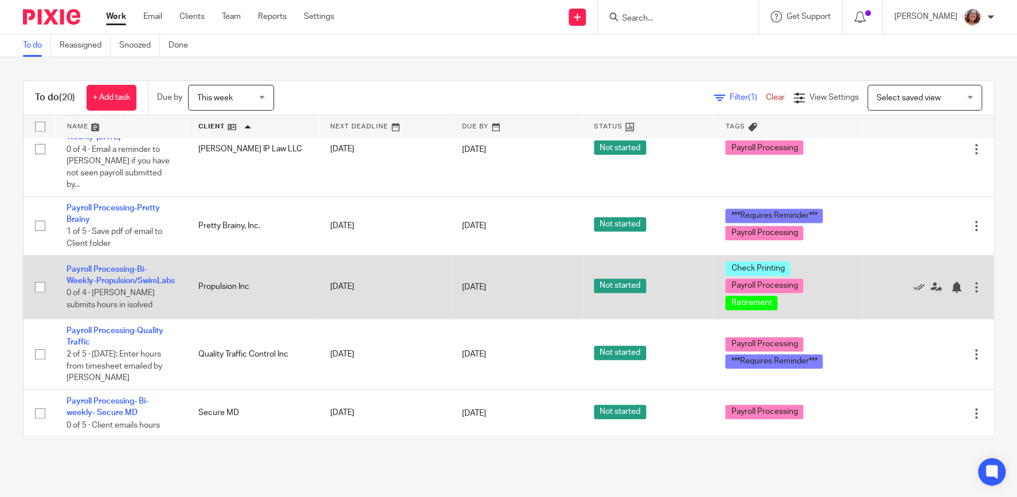
scroll to position [833, 0]
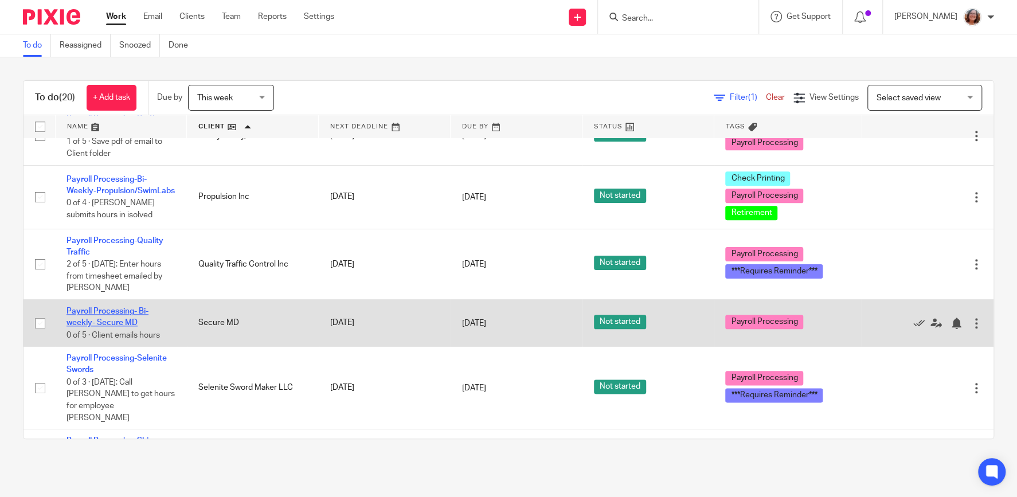
click at [134, 307] on link "Payroll Processing- Bi-weekly- Secure MD" at bounding box center [108, 316] width 82 height 19
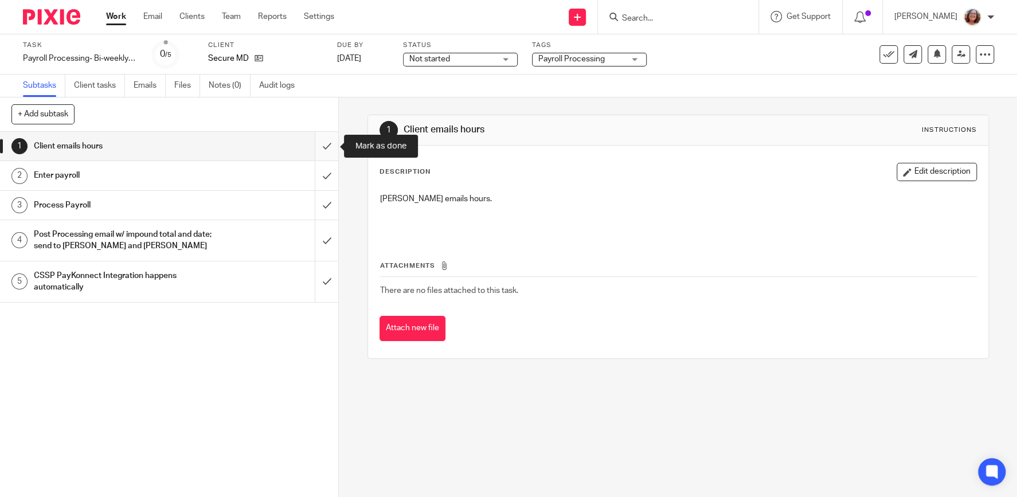
click at [326, 145] on input "submit" at bounding box center [169, 146] width 338 height 29
click at [326, 171] on input "submit" at bounding box center [169, 175] width 338 height 29
click at [333, 209] on input "submit" at bounding box center [169, 205] width 338 height 29
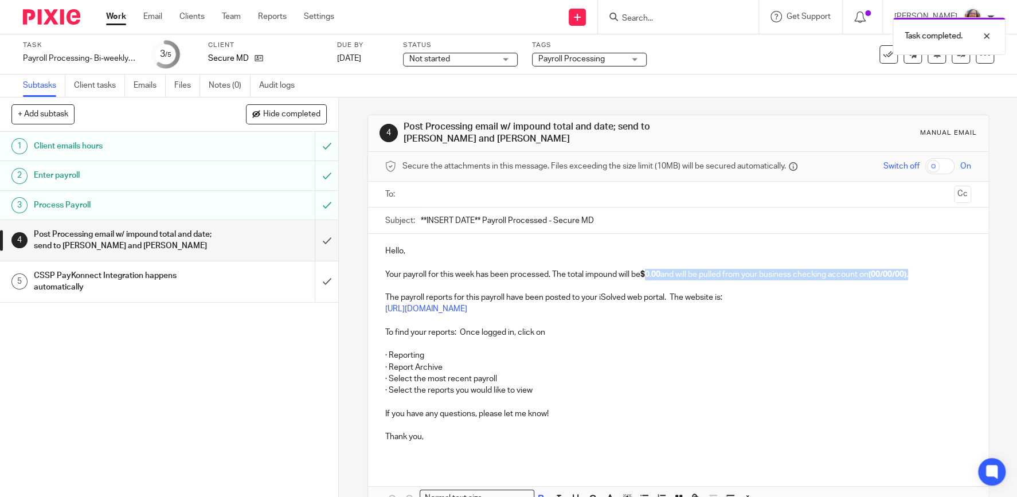
drag, startPoint x: 922, startPoint y: 273, endPoint x: 651, endPoint y: 275, distance: 271.3
click at [651, 275] on p "Your payroll for this week has been processed. The total impound will be $0.00 …" at bounding box center [678, 274] width 586 height 11
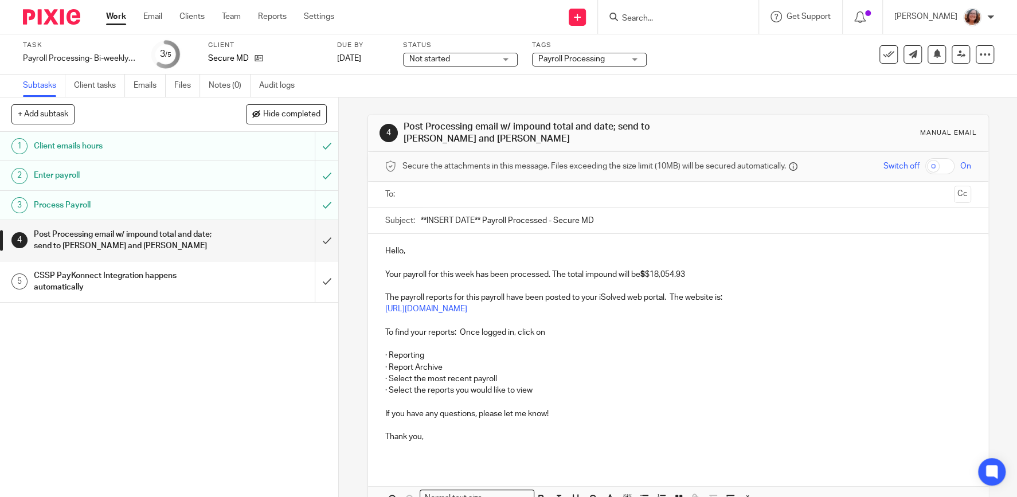
click at [655, 274] on p "Your payroll for this week has been processed. The total impound will be $ $18,…" at bounding box center [678, 274] width 586 height 11
click at [690, 274] on p "Your payroll for this week has been processed. The total impound will be $ 18,0…" at bounding box center [678, 274] width 586 height 11
drag, startPoint x: 688, startPoint y: 273, endPoint x: 651, endPoint y: 275, distance: 36.8
click at [651, 275] on p "Your payroll for this week has been processed. The total impound will be $ 18,0…" at bounding box center [678, 274] width 586 height 11
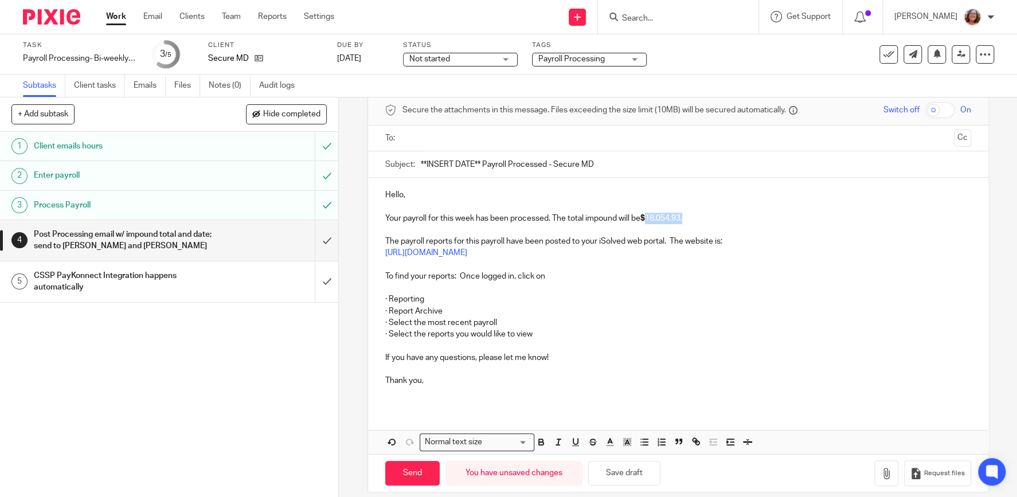
scroll to position [68, 0]
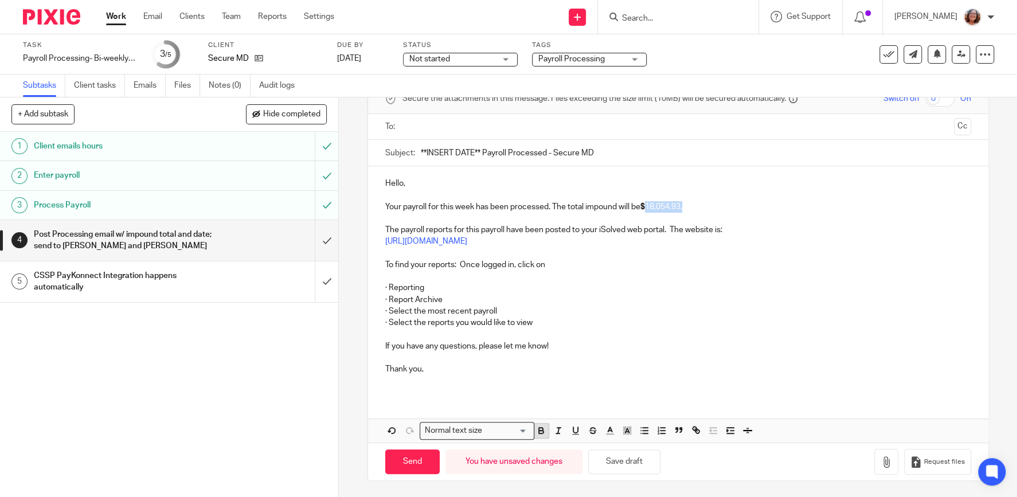
drag, startPoint x: 544, startPoint y: 432, endPoint x: 555, endPoint y: 420, distance: 16.2
click at [544, 431] on icon "button" at bounding box center [541, 432] width 5 height 3
click at [686, 323] on p "· Select the reports you would like to view" at bounding box center [678, 322] width 586 height 11
drag, startPoint x: 481, startPoint y: 149, endPoint x: 401, endPoint y: 157, distance: 80.7
click at [421, 157] on input "**INSERT DATE** Payroll Processed - Secure MD" at bounding box center [696, 153] width 551 height 26
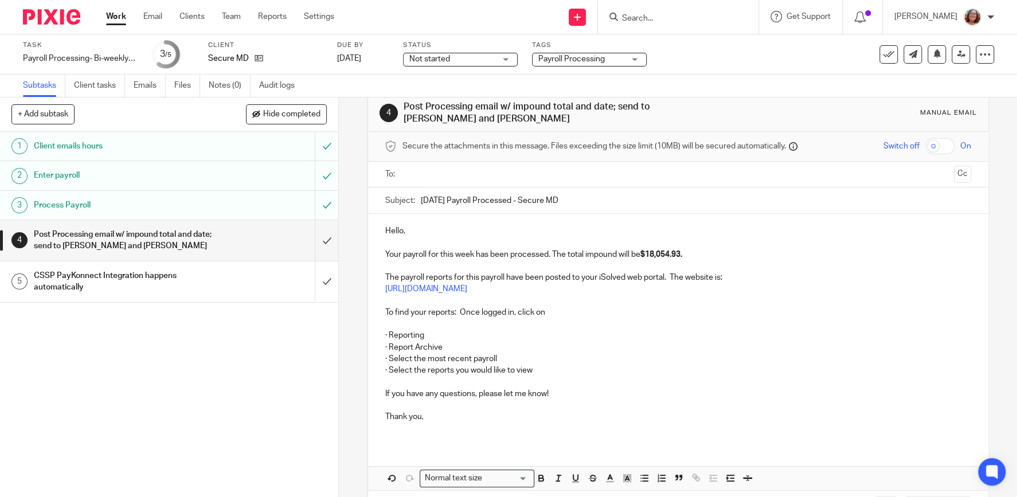
scroll to position [0, 0]
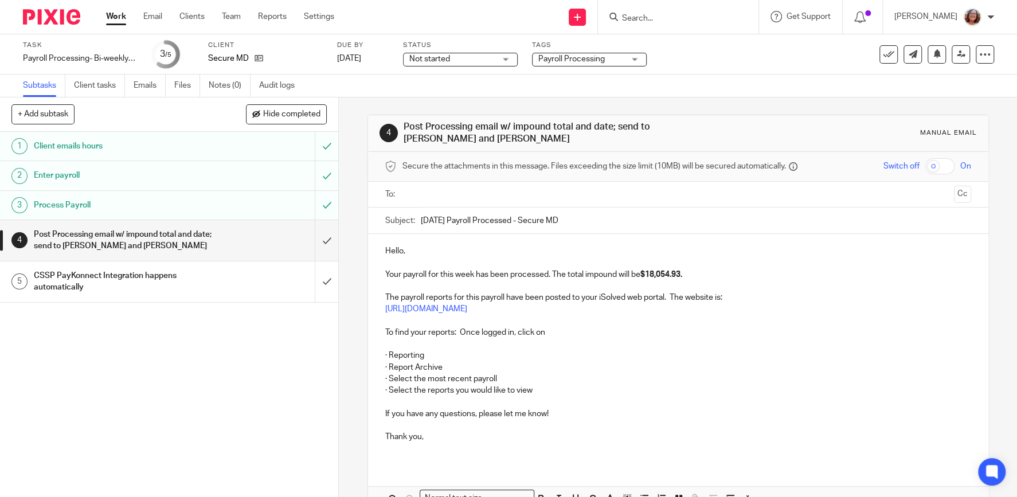
type input "9/19/25 Payroll Processed - Secure MD"
click at [467, 193] on input "text" at bounding box center [678, 194] width 543 height 13
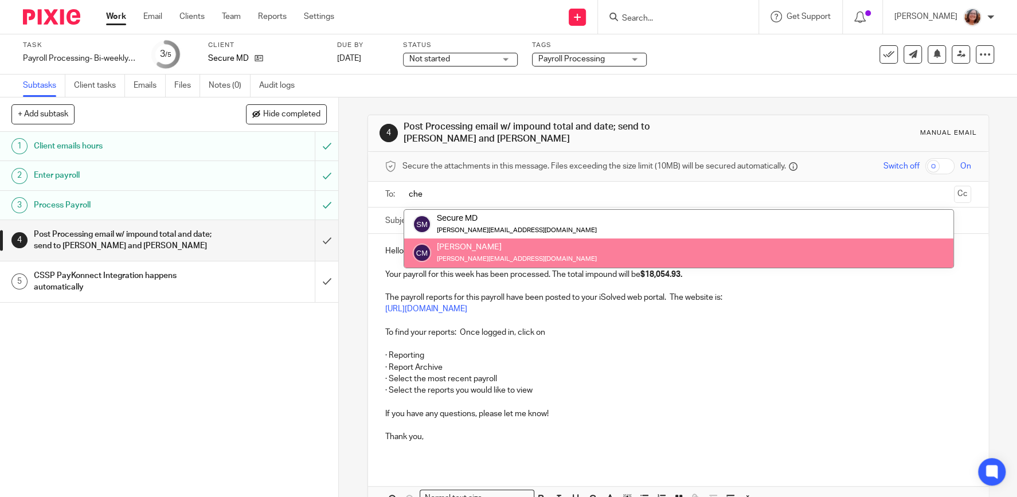
type input "che"
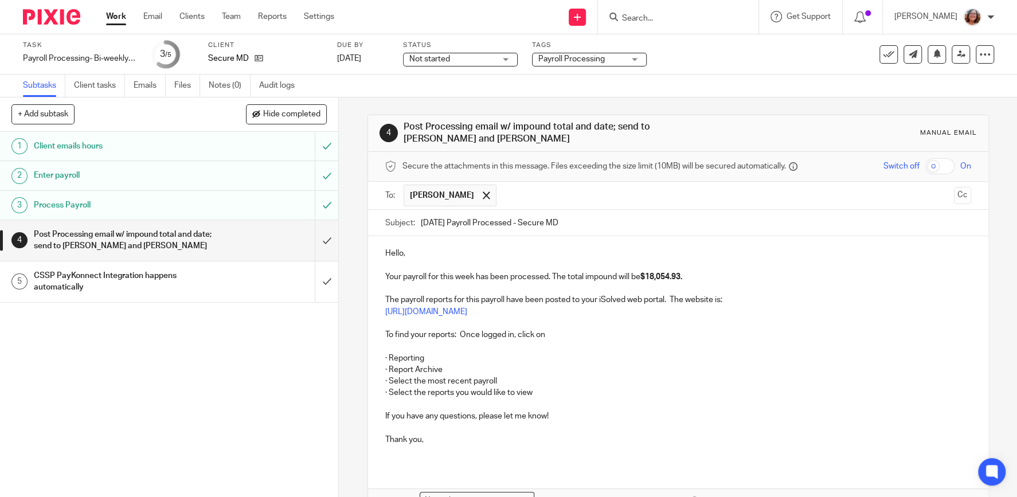
click at [502, 195] on input "text" at bounding box center [725, 196] width 447 height 22
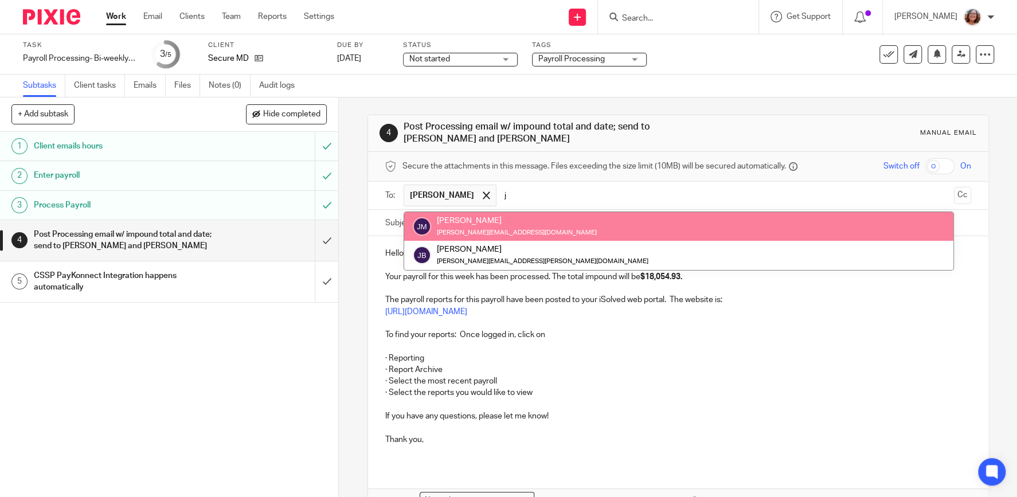
type input "j"
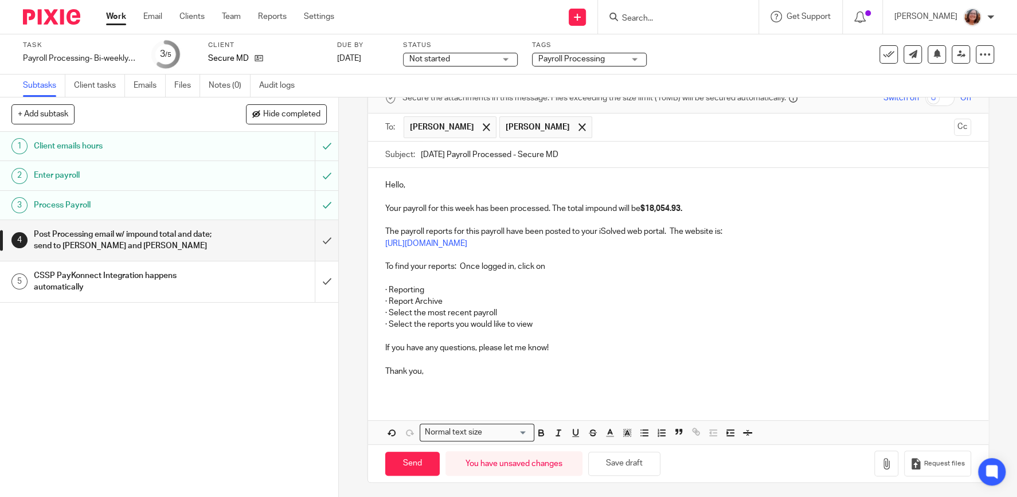
scroll to position [71, 0]
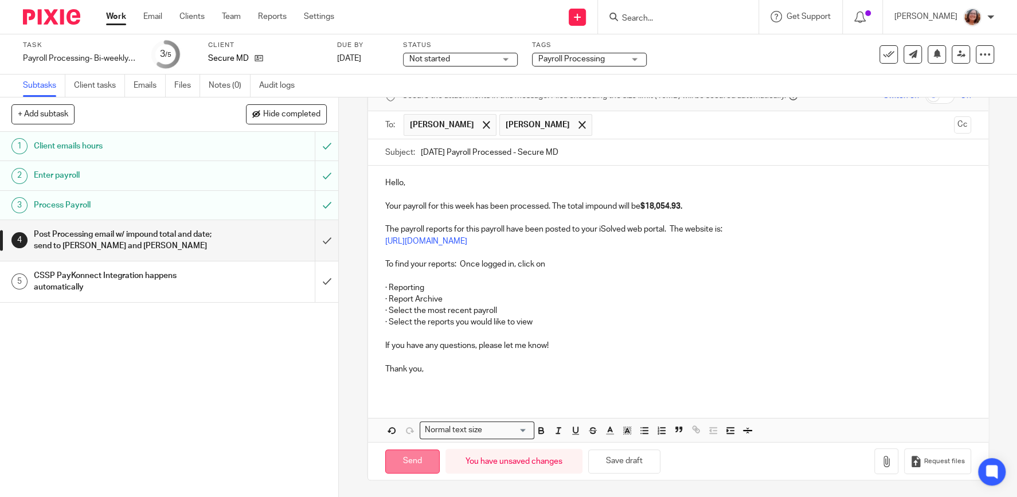
click at [424, 459] on input "Send" at bounding box center [412, 462] width 54 height 25
type input "Sent"
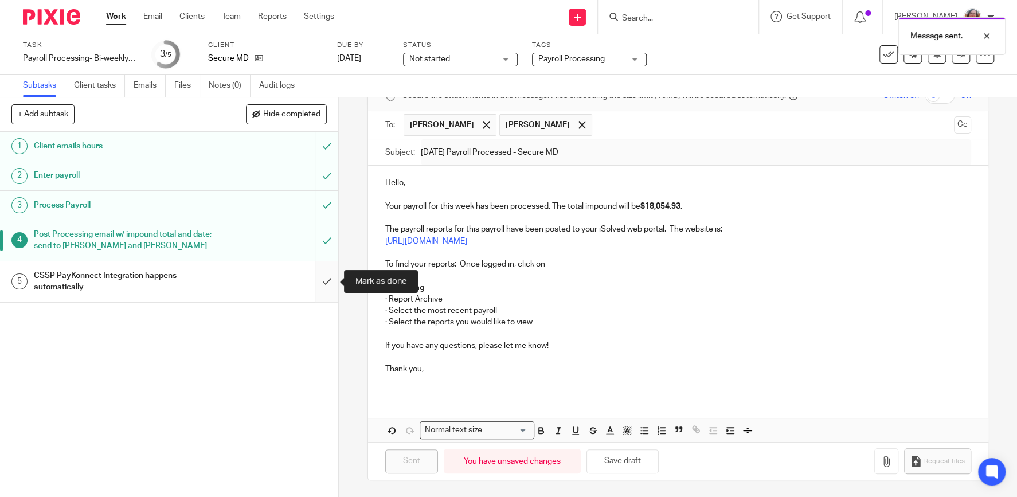
click at [327, 290] on input "submit" at bounding box center [169, 281] width 338 height 41
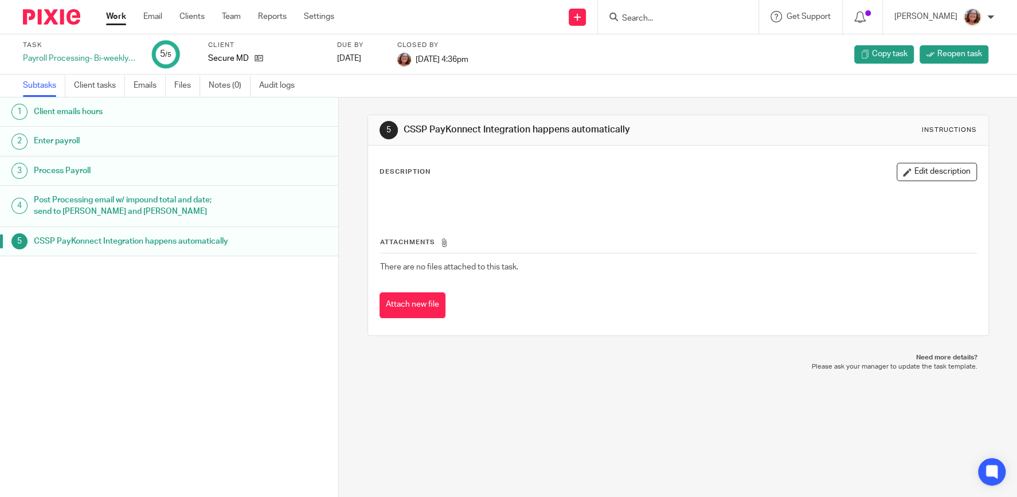
click at [116, 18] on link "Work" at bounding box center [116, 16] width 20 height 11
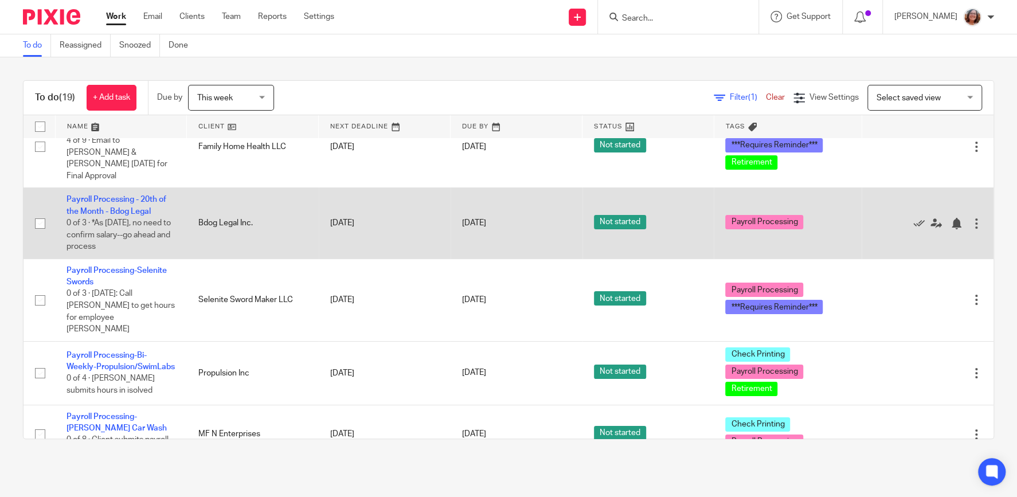
scroll to position [49, 0]
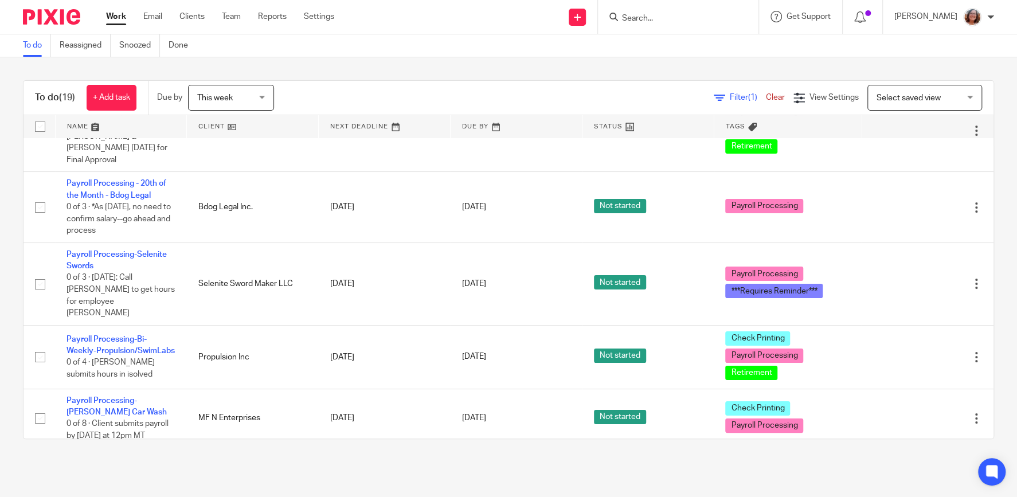
click at [213, 128] on link at bounding box center [252, 126] width 131 height 23
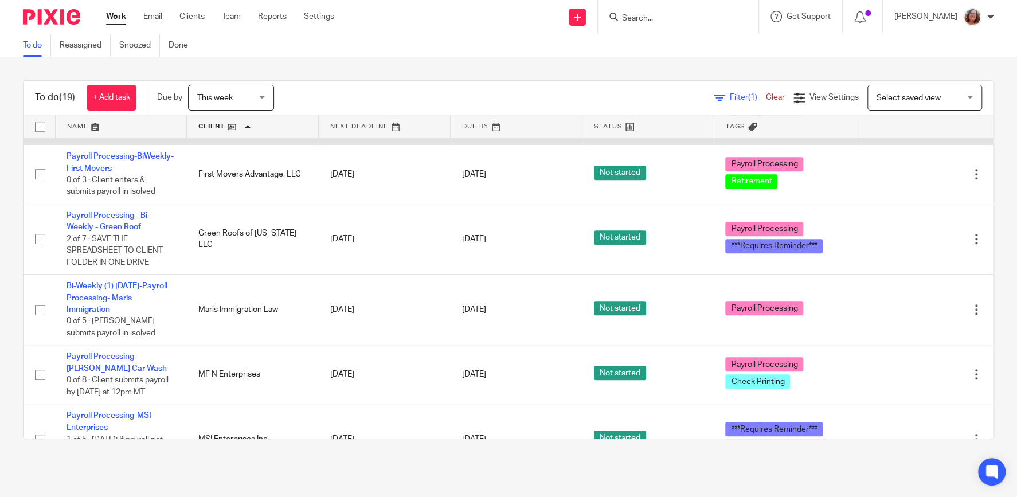
scroll to position [392, 0]
